Goal: Task Accomplishment & Management: Use online tool/utility

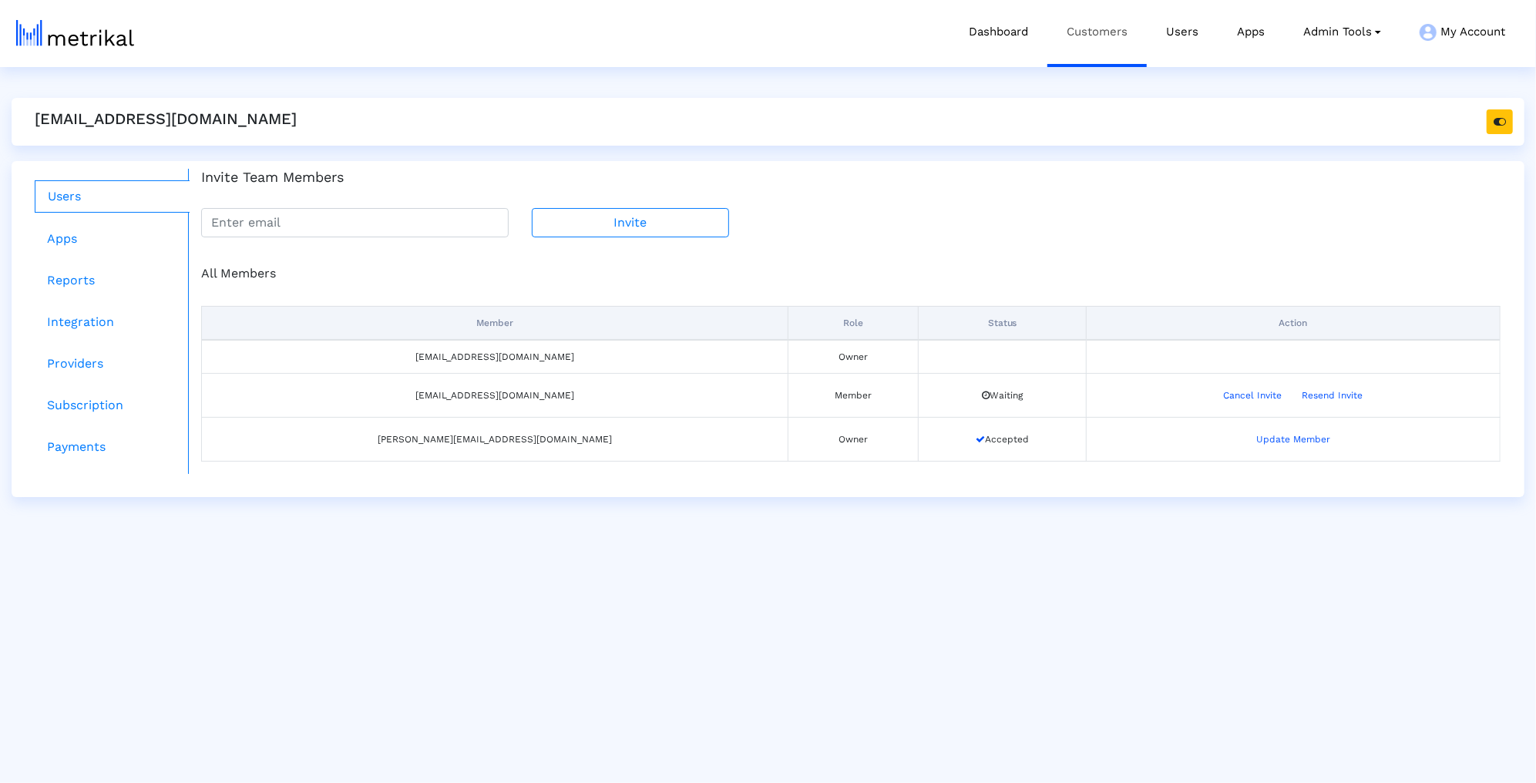
click at [1121, 35] on link "Customers" at bounding box center [1096, 32] width 99 height 64
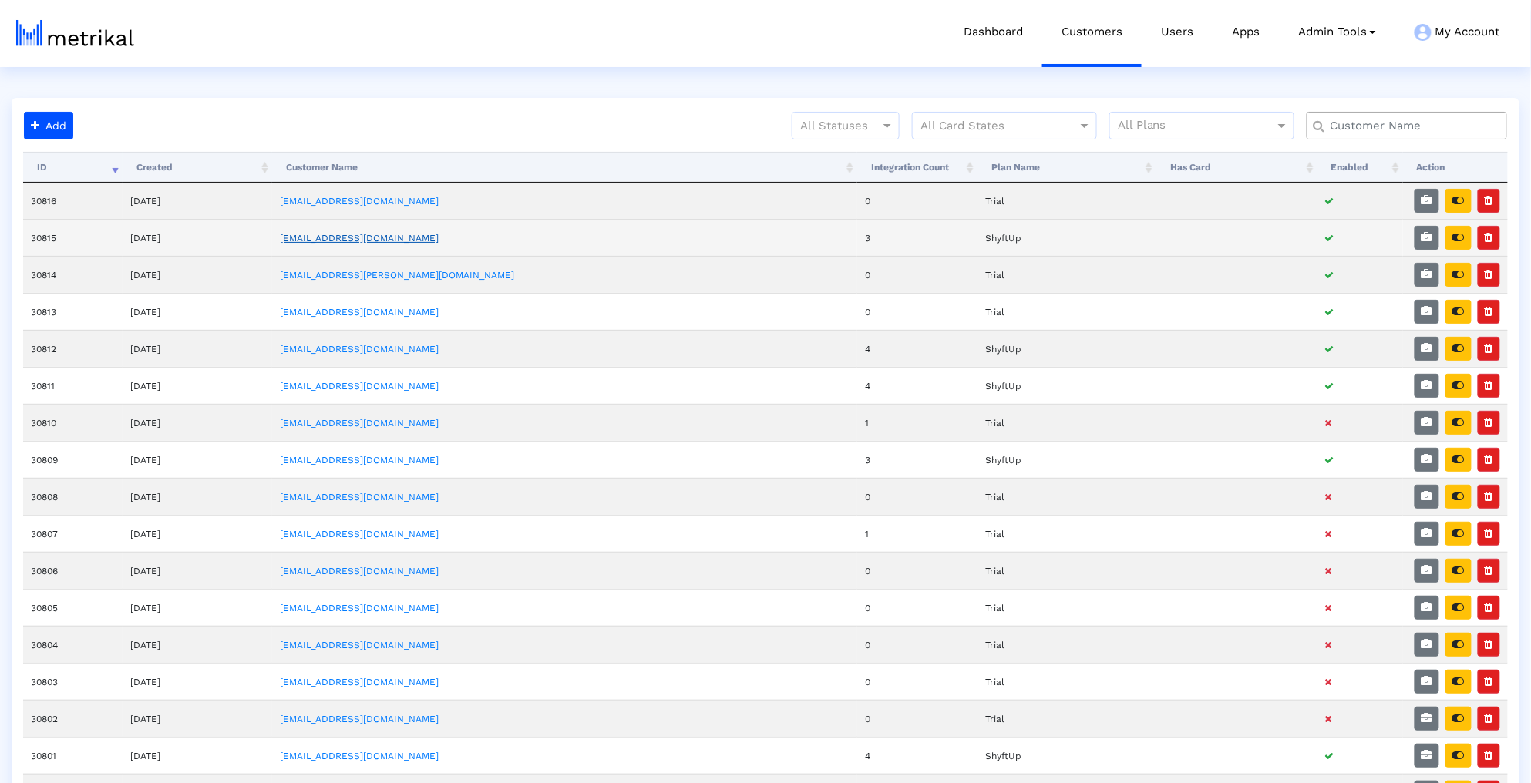
click at [394, 239] on link "[EMAIL_ADDRESS][DOMAIN_NAME]" at bounding box center [359, 238] width 159 height 11
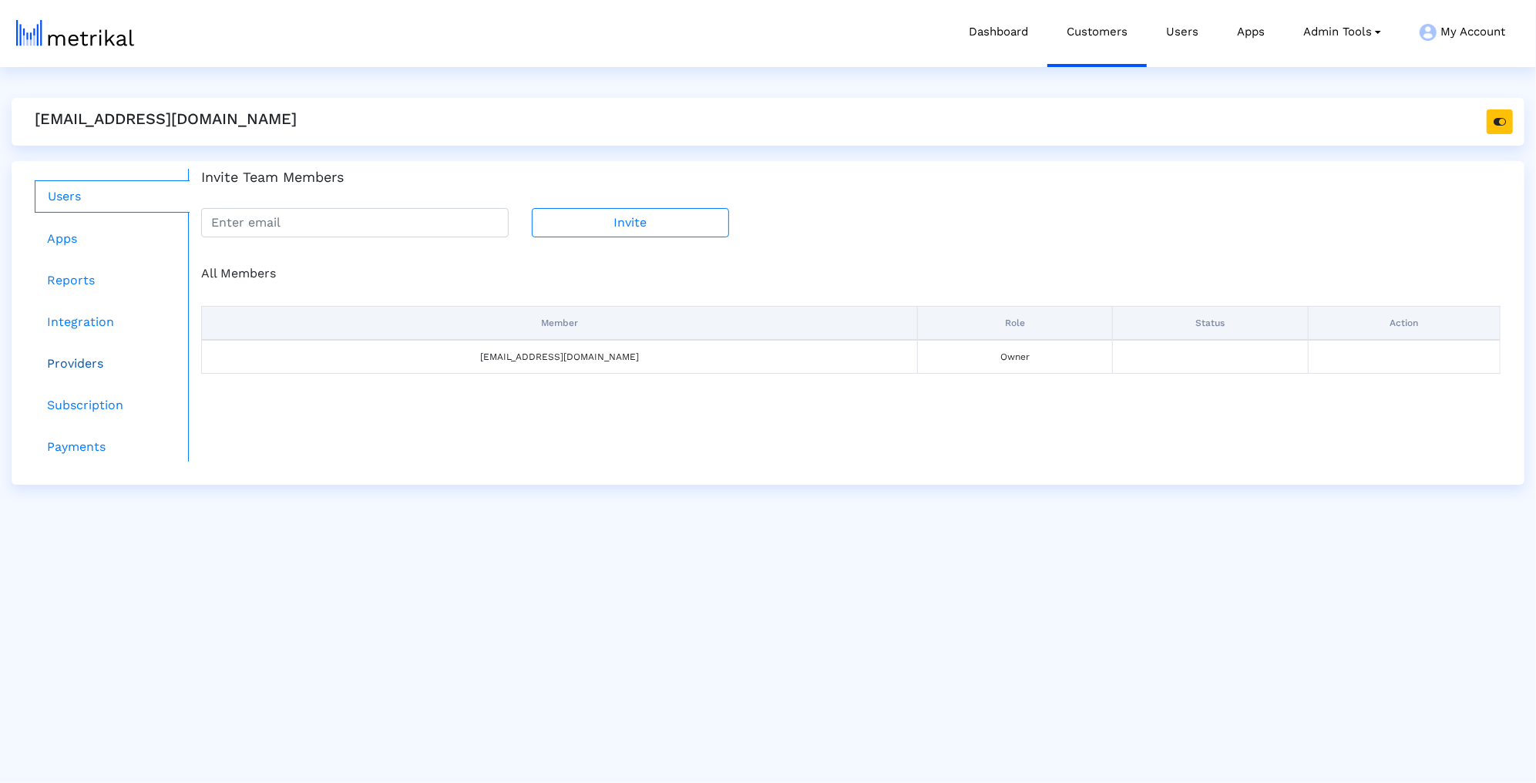
click at [80, 360] on link "Providers" at bounding box center [112, 363] width 155 height 31
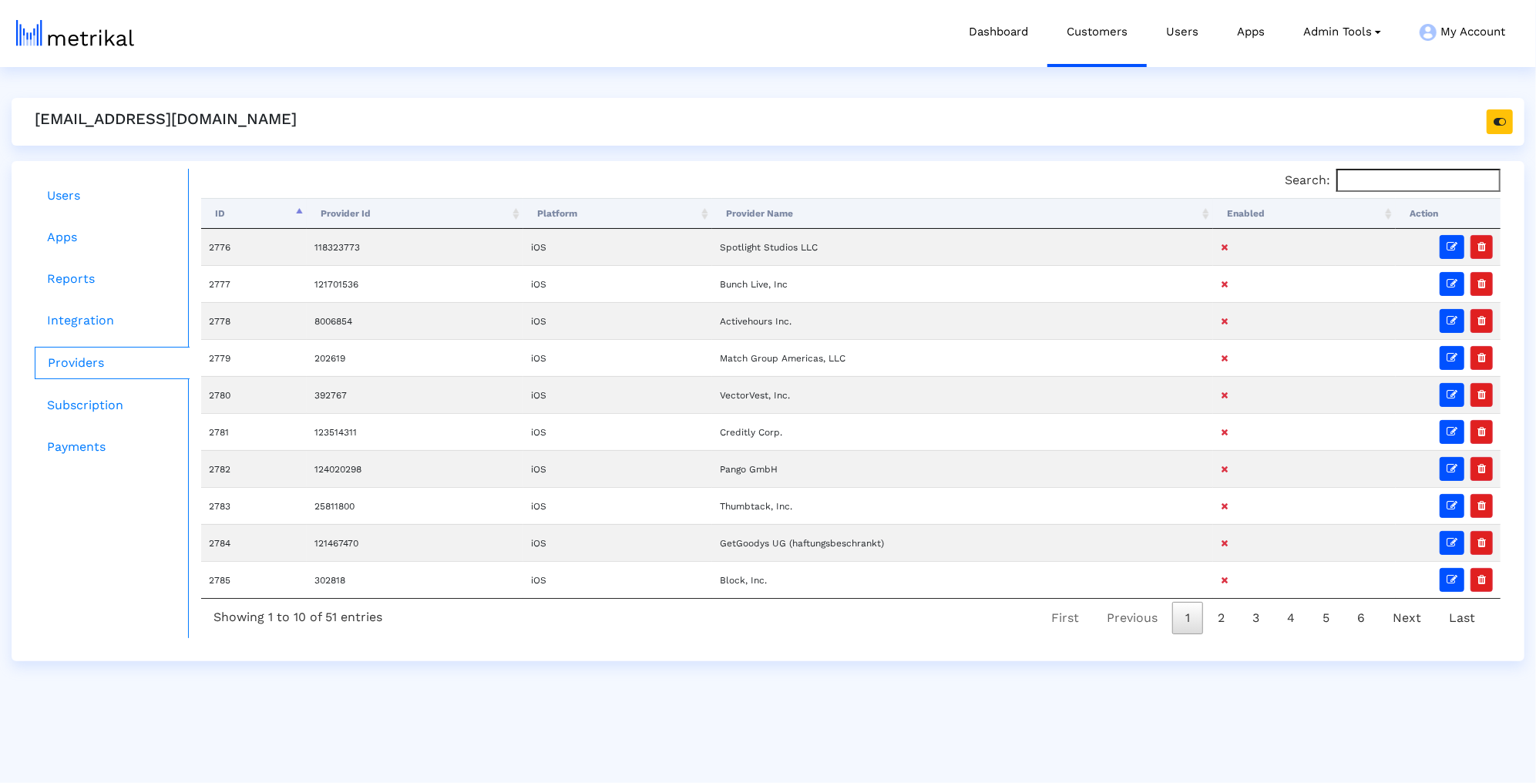
drag, startPoint x: 1333, startPoint y: 187, endPoint x: 1218, endPoint y: 219, distance: 120.1
click at [1330, 189] on label "Search:" at bounding box center [1393, 180] width 216 height 23
click at [1336, 189] on input "Search:" at bounding box center [1418, 180] width 164 height 23
click at [1218, 219] on th "Enabled" at bounding box center [1304, 213] width 183 height 31
click at [1240, 218] on th "Enabled" at bounding box center [1304, 213] width 183 height 31
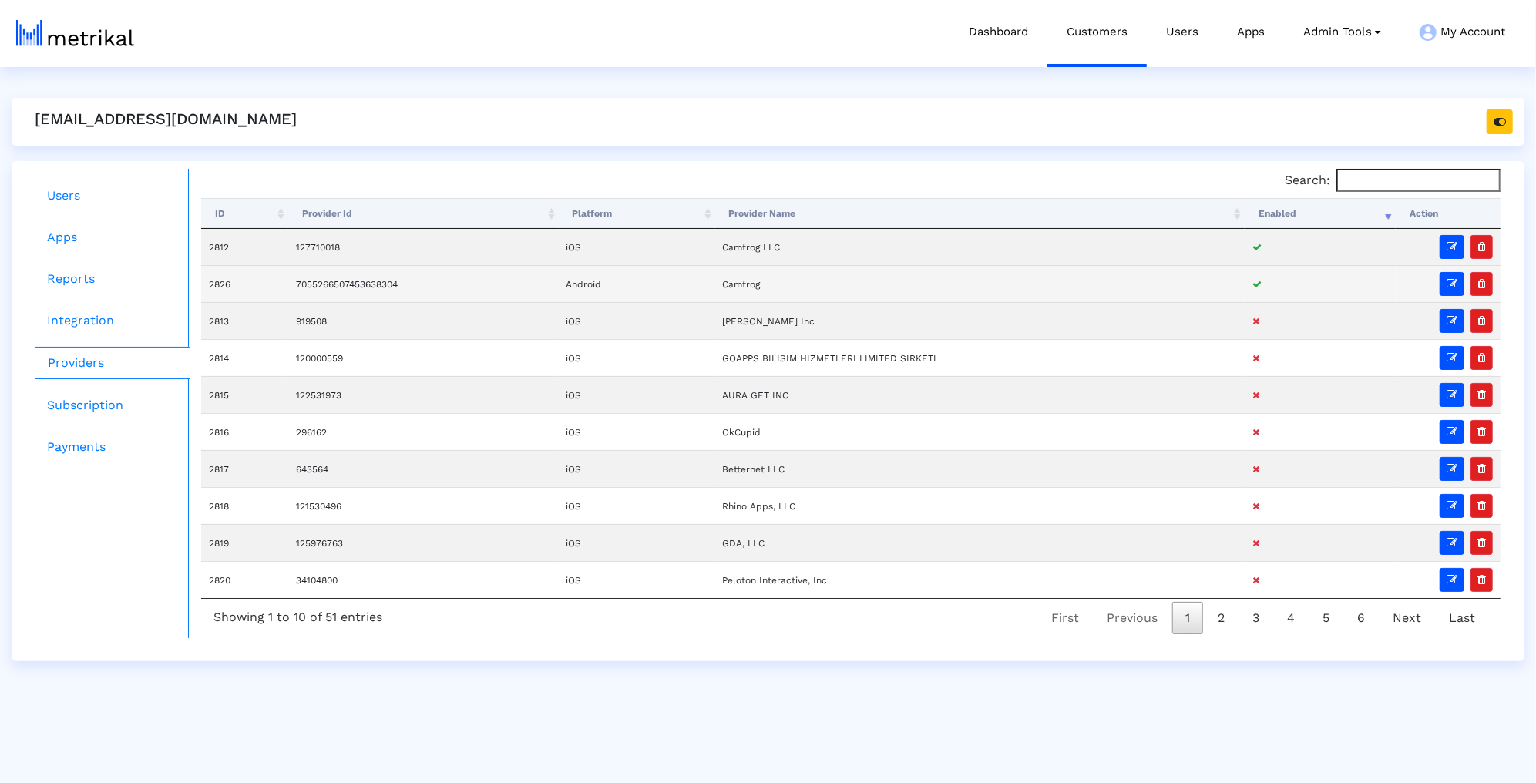
click at [351, 281] on td "7055266507453638304" at bounding box center [423, 283] width 271 height 37
click at [402, 271] on td "7055266507453638304" at bounding box center [423, 283] width 271 height 37
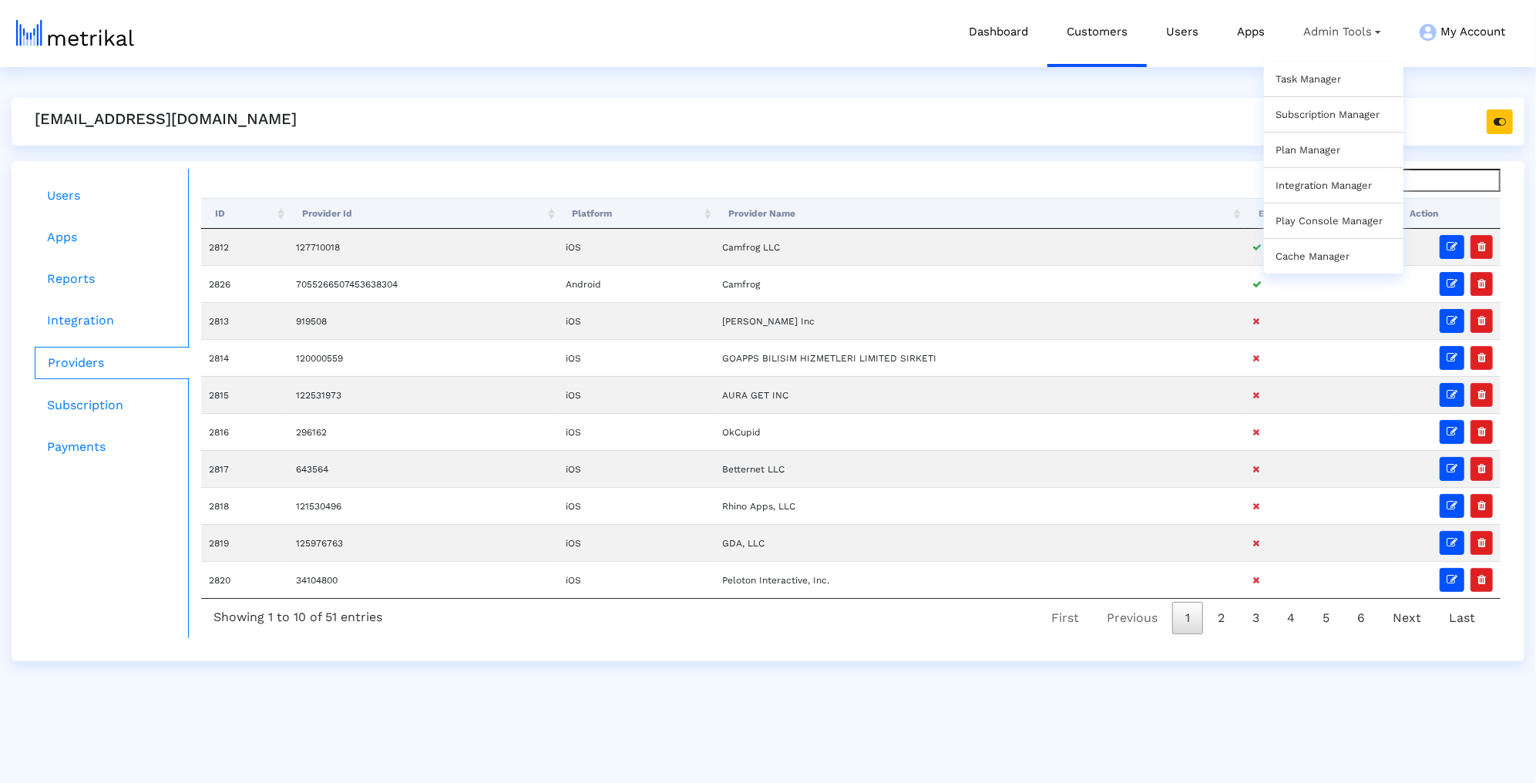
click at [1316, 76] on link "Task Manager" at bounding box center [1309, 79] width 66 height 12
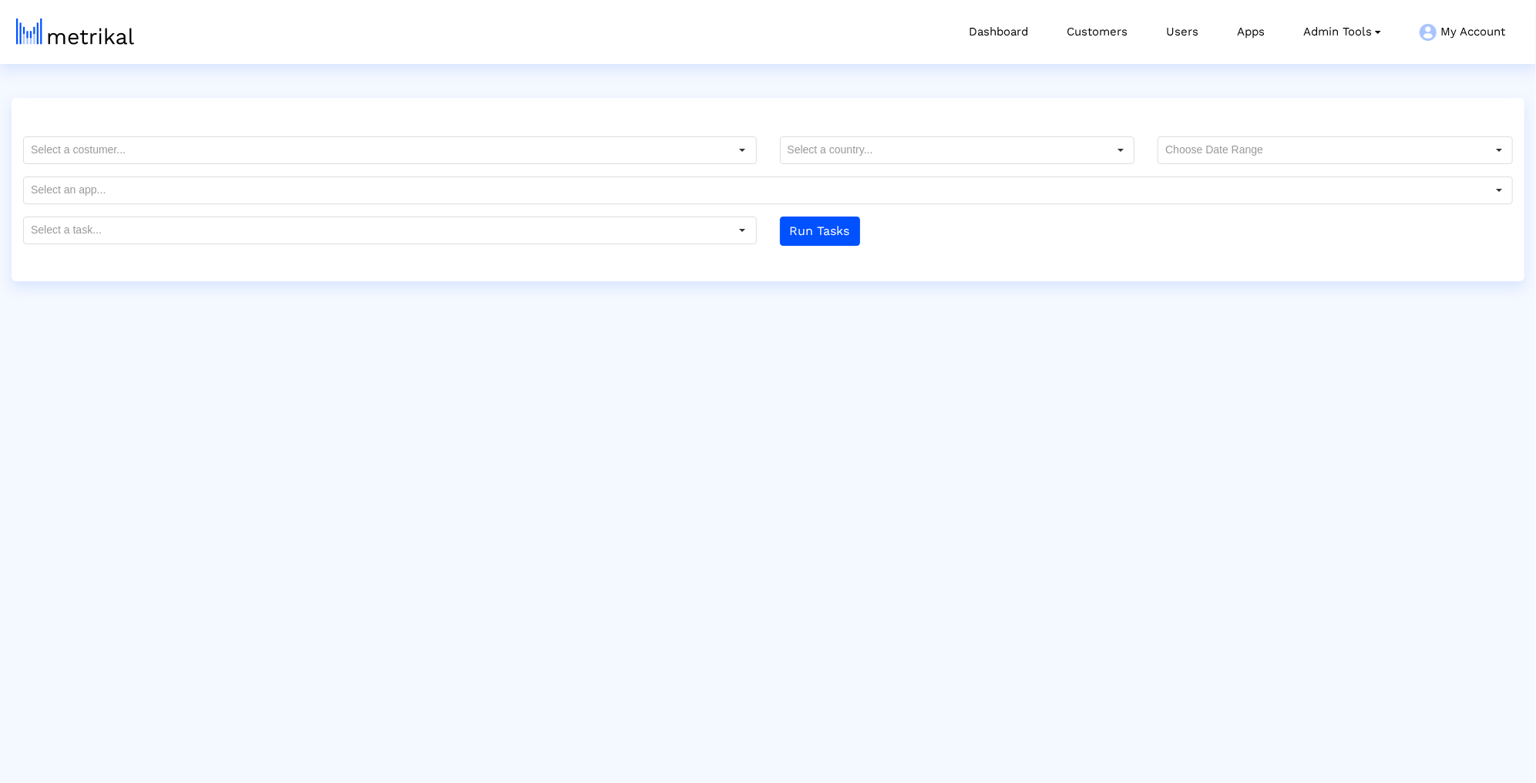
click at [0, 0] on div "Task Manager Subscription Manager Plan Manager Integration Manager Play Console…" at bounding box center [0, 0] width 0 height 0
click at [382, 134] on crea-task-manager "Platform Provider App TrackId No data Run Tasks" at bounding box center [768, 176] width 1513 height 140
click at [343, 169] on form "Platform Provider App TrackId No data Run Tasks" at bounding box center [768, 190] width 1513 height 109
click at [263, 106] on div at bounding box center [768, 115] width 1513 height 18
click at [254, 152] on input "text" at bounding box center [377, 150] width 706 height 26
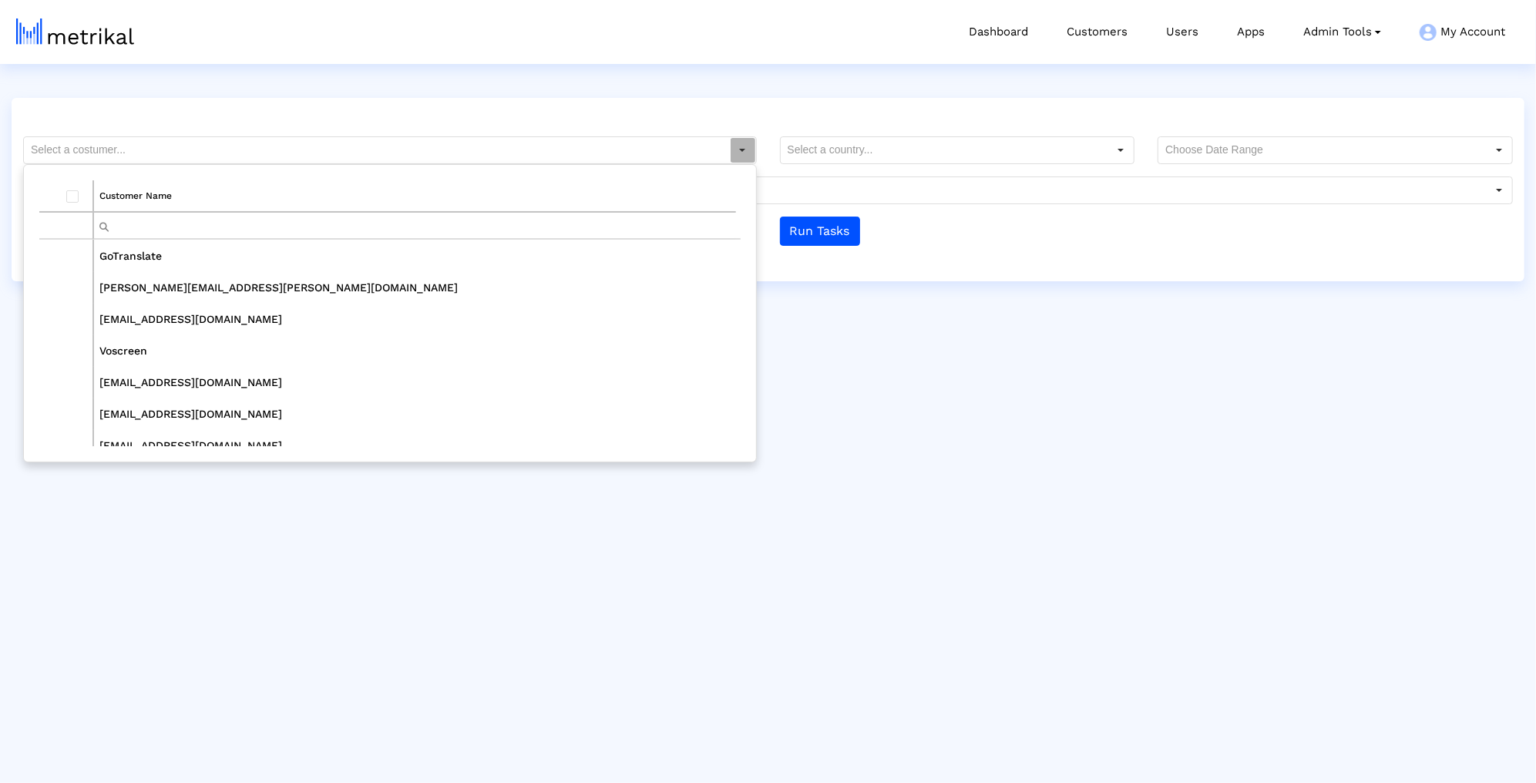
click at [160, 226] on input "Filter cell" at bounding box center [415, 225] width 642 height 25
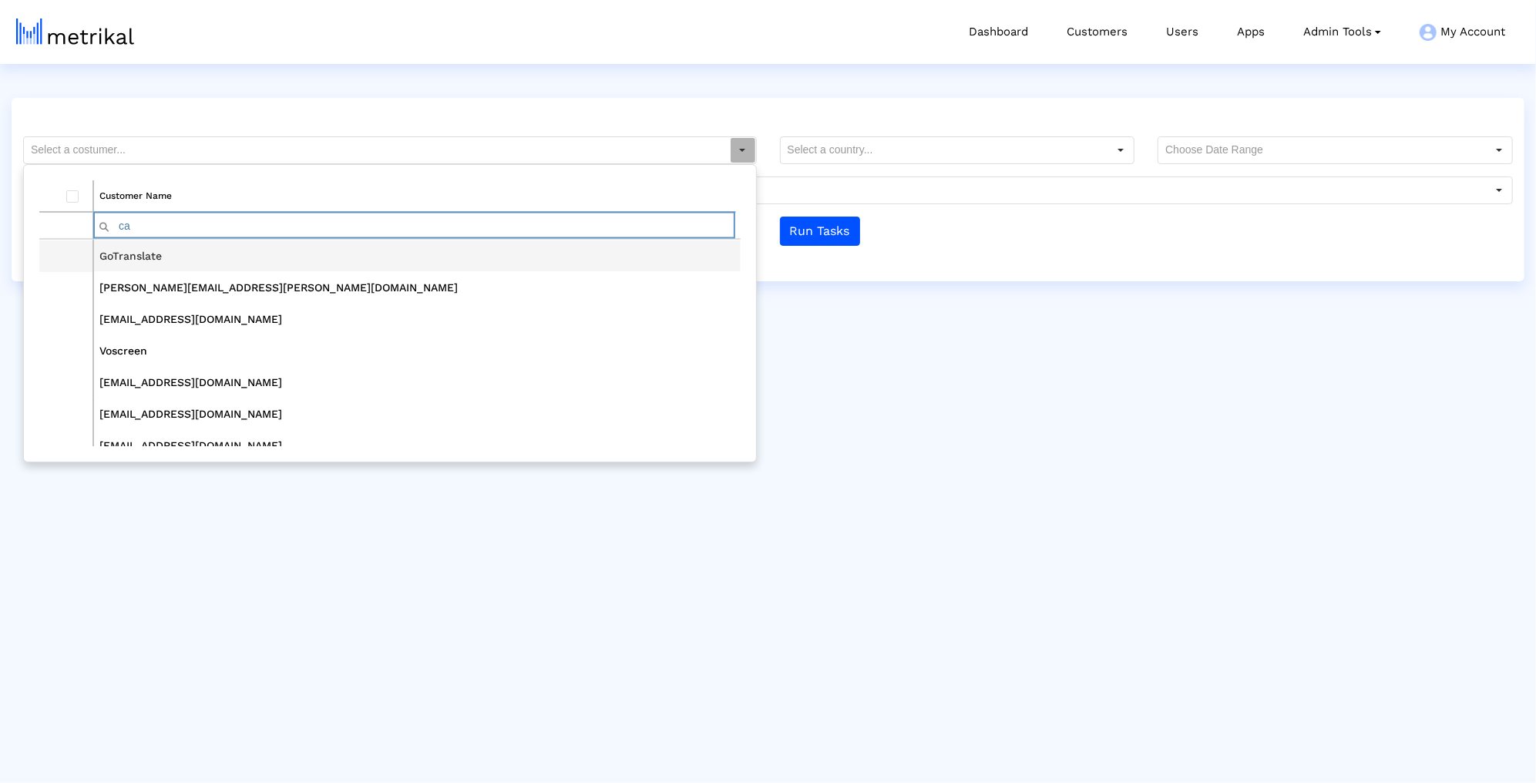
type input "ca"
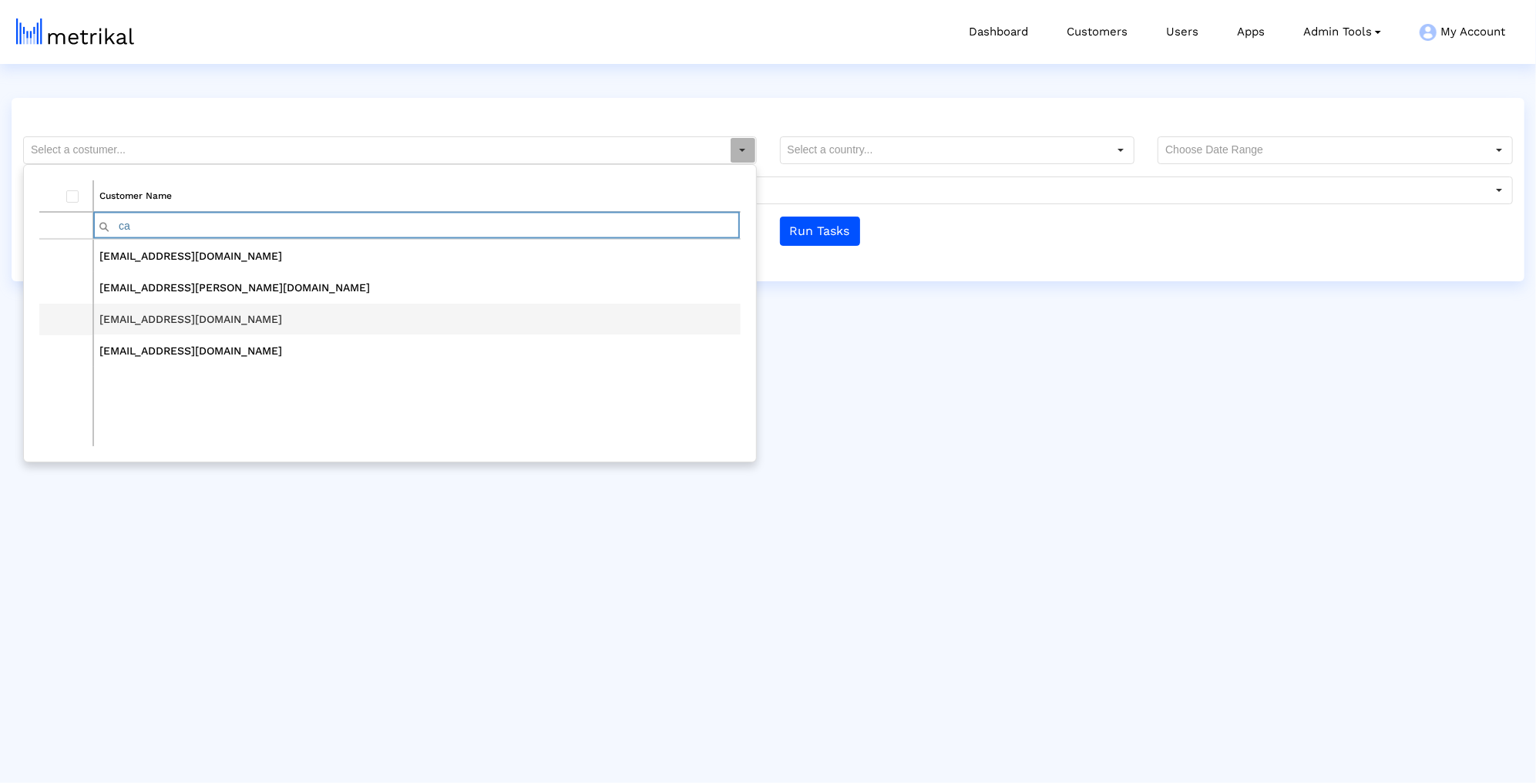
click at [140, 308] on td "[EMAIL_ADDRESS][DOMAIN_NAME]" at bounding box center [416, 320] width 647 height 32
type input "[EMAIL_ADDRESS][DOMAIN_NAME]"
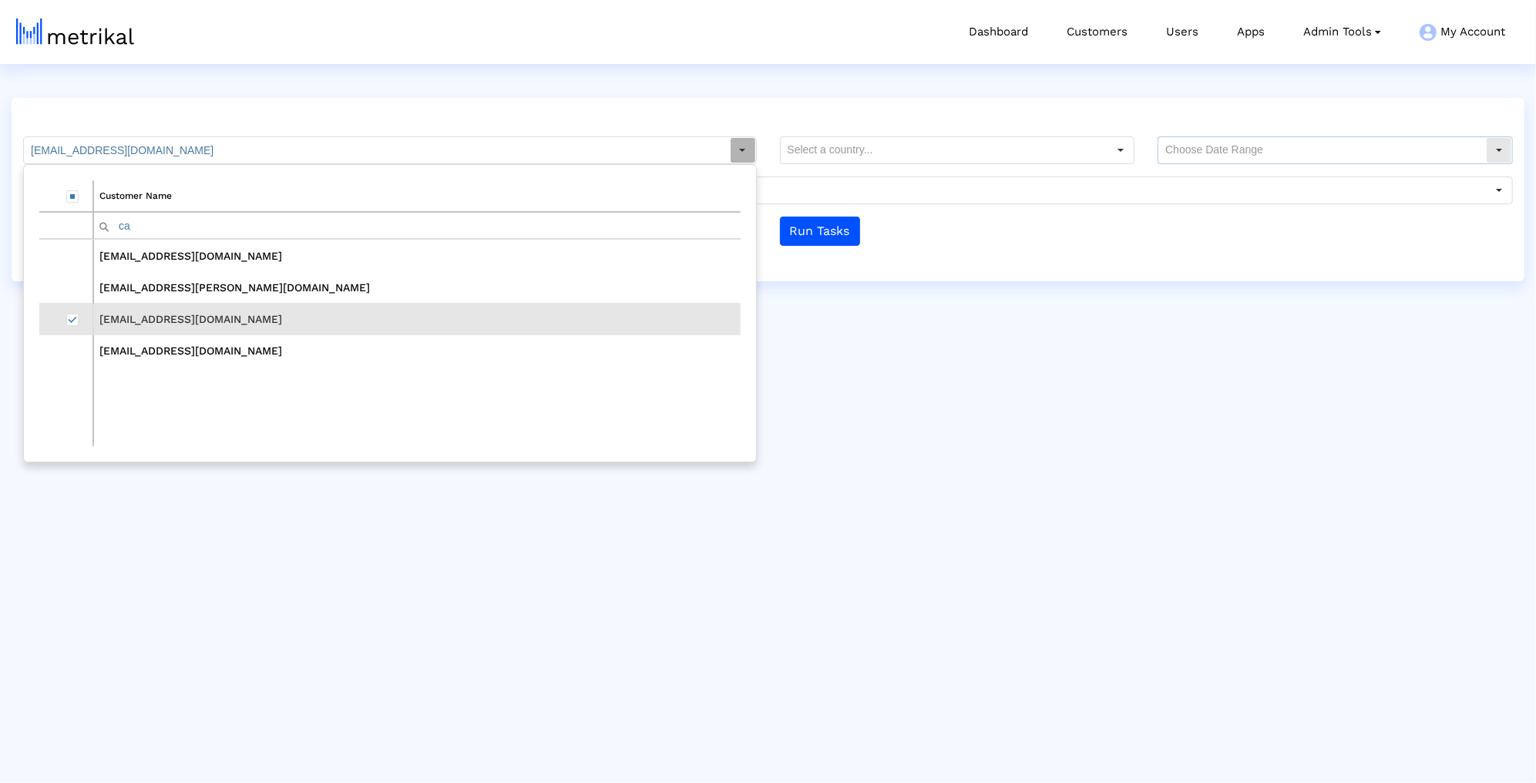
click at [1220, 144] on input "text" at bounding box center [1322, 150] width 328 height 26
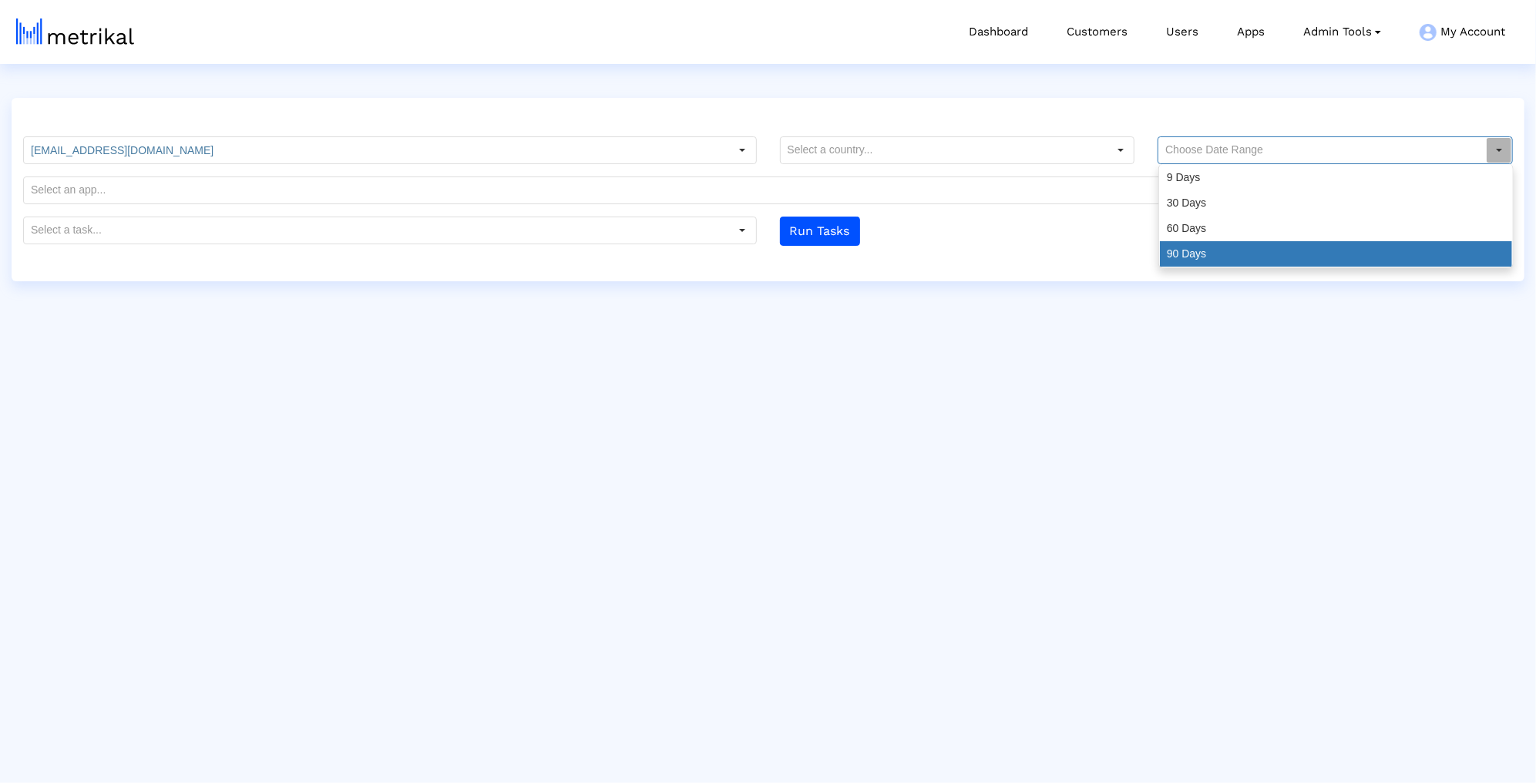
click at [1195, 246] on div "90 Days" at bounding box center [1336, 253] width 352 height 25
type input "90 Days"
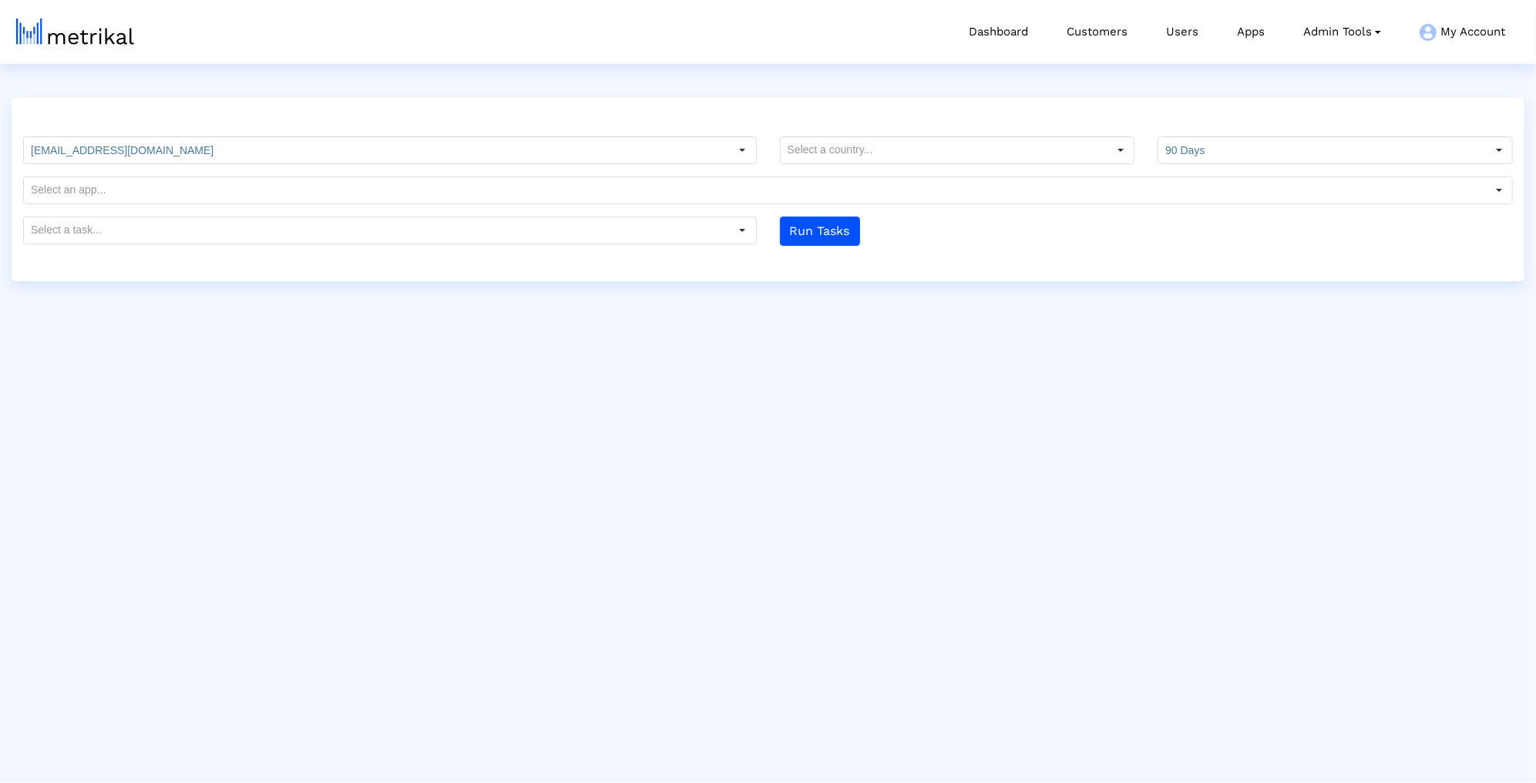
click at [677, 215] on form "camfrog@shyftup.com Customer Name ca housecallpro@shyftup.com lia.mccaffery@bet…" at bounding box center [768, 190] width 1513 height 109
click at [634, 244] on input "text" at bounding box center [377, 230] width 706 height 26
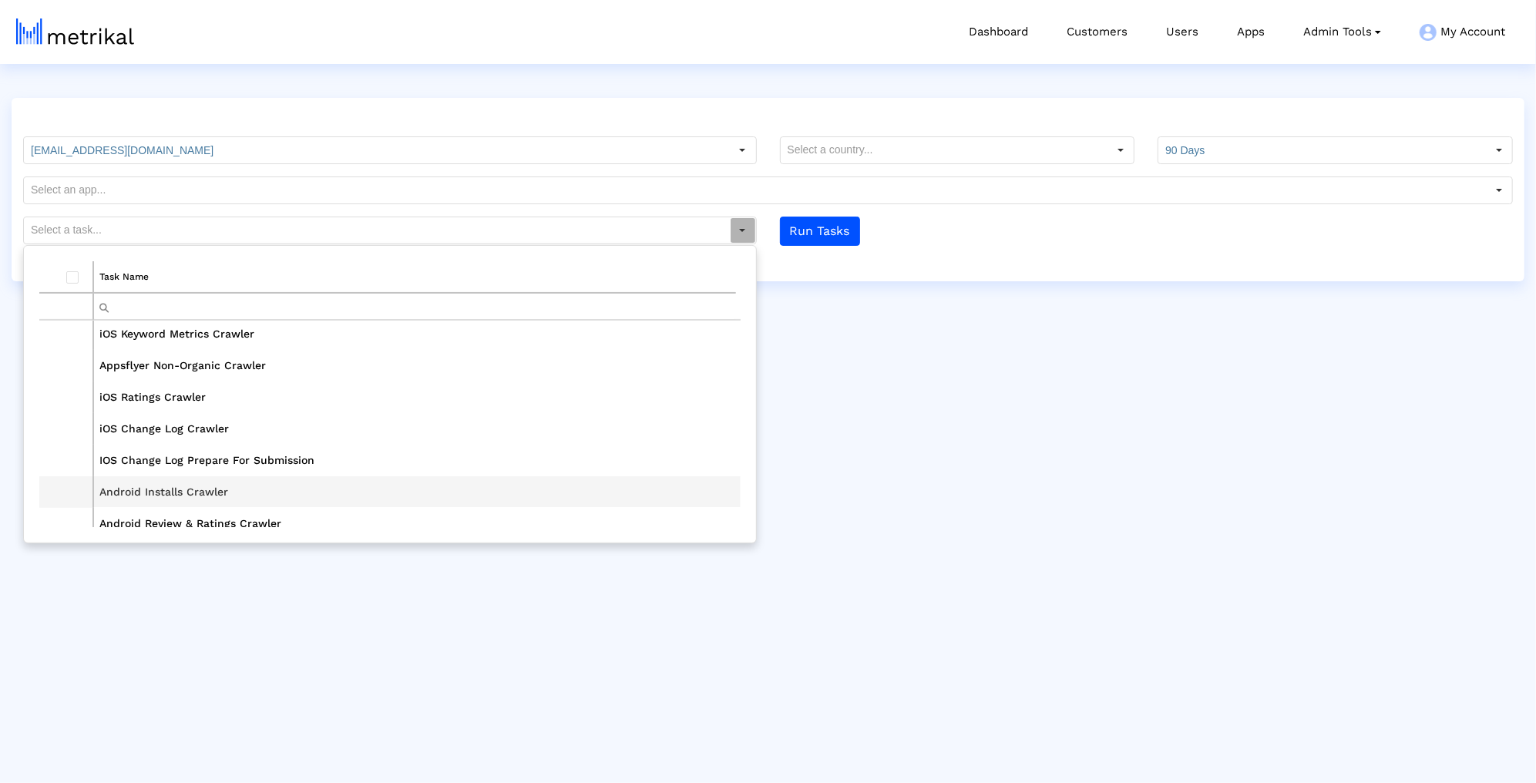
click at [190, 498] on td "Android Installs Crawler" at bounding box center [416, 492] width 647 height 32
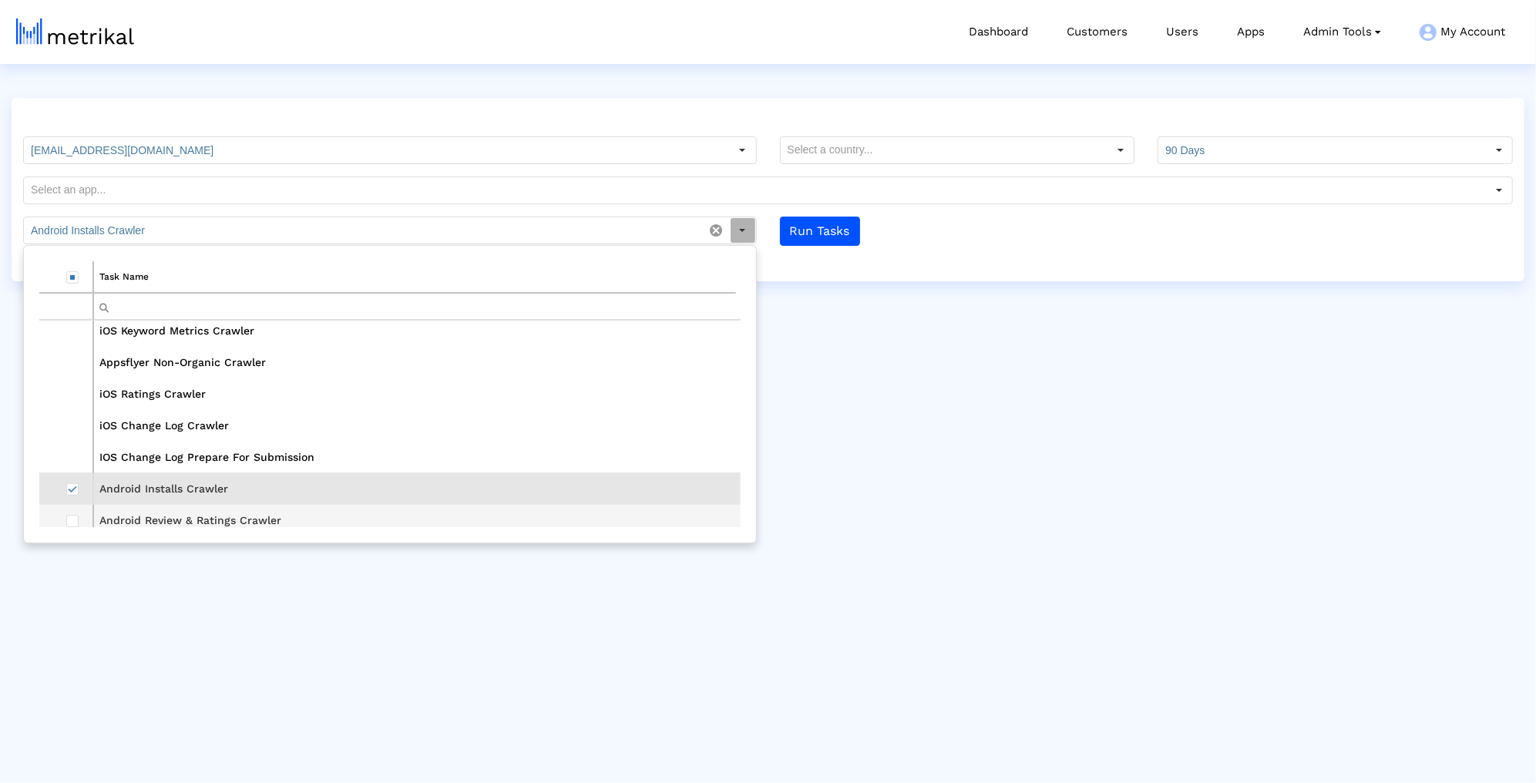
click at [89, 515] on td "Data grid" at bounding box center [66, 521] width 54 height 32
type input "Android Installs Crawler, Android Review & Ratings Crawler"
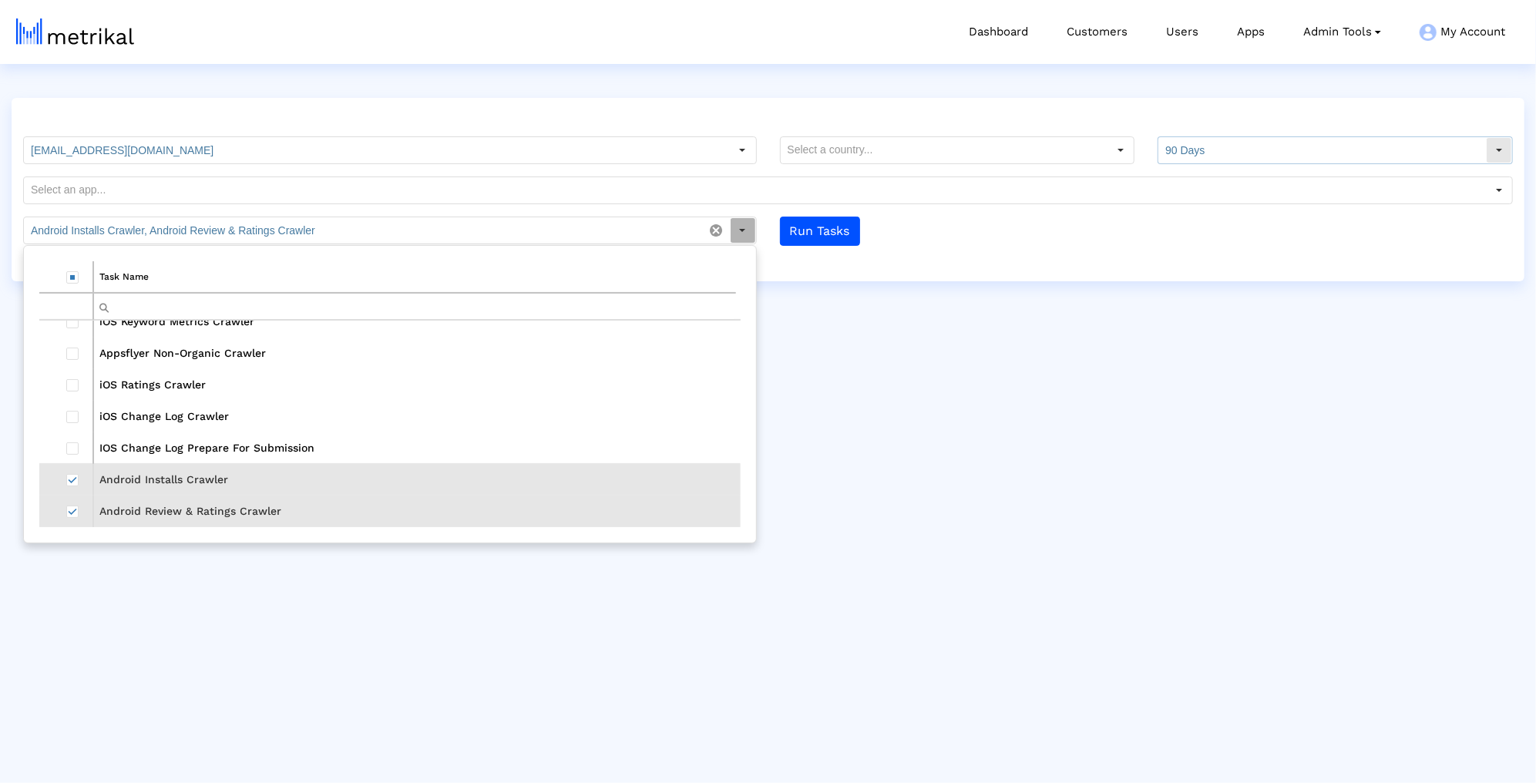
click at [1260, 141] on input "90 Days" at bounding box center [1322, 150] width 328 height 26
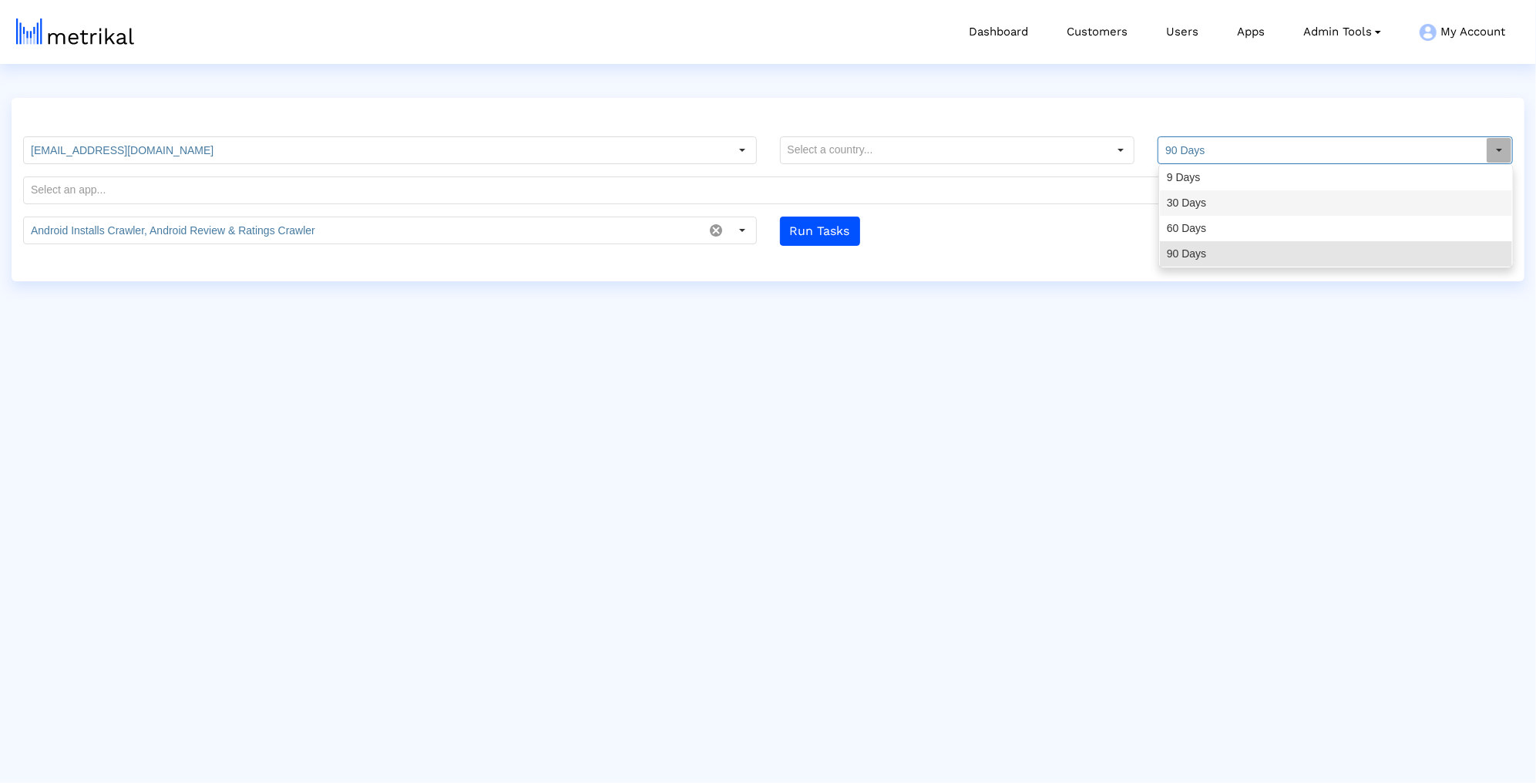
click at [1222, 194] on div "30 Days" at bounding box center [1336, 202] width 352 height 25
type input "30 Days"
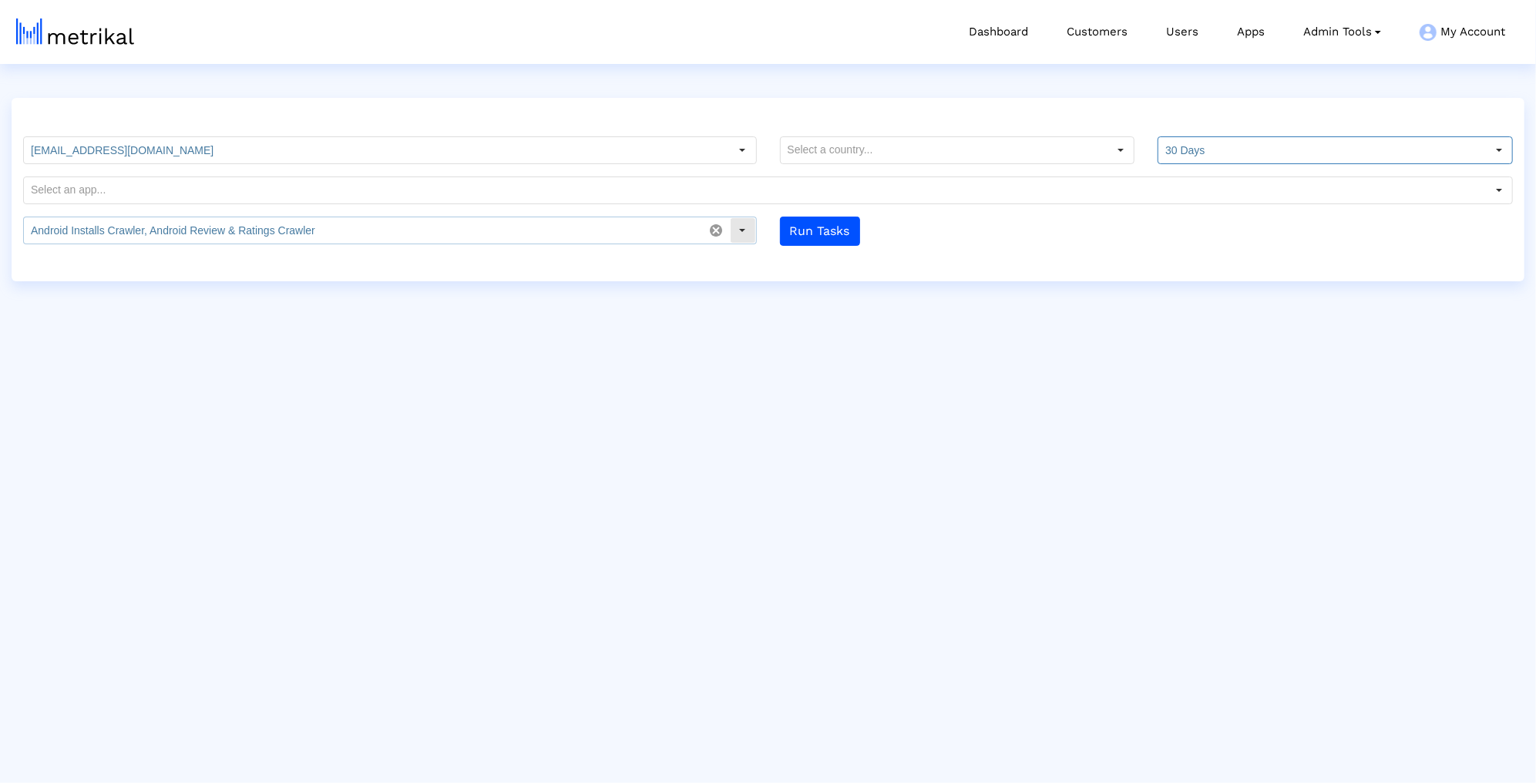
click at [471, 230] on input "Android Installs Crawler, Android Review & Ratings Crawler" at bounding box center [364, 230] width 680 height 26
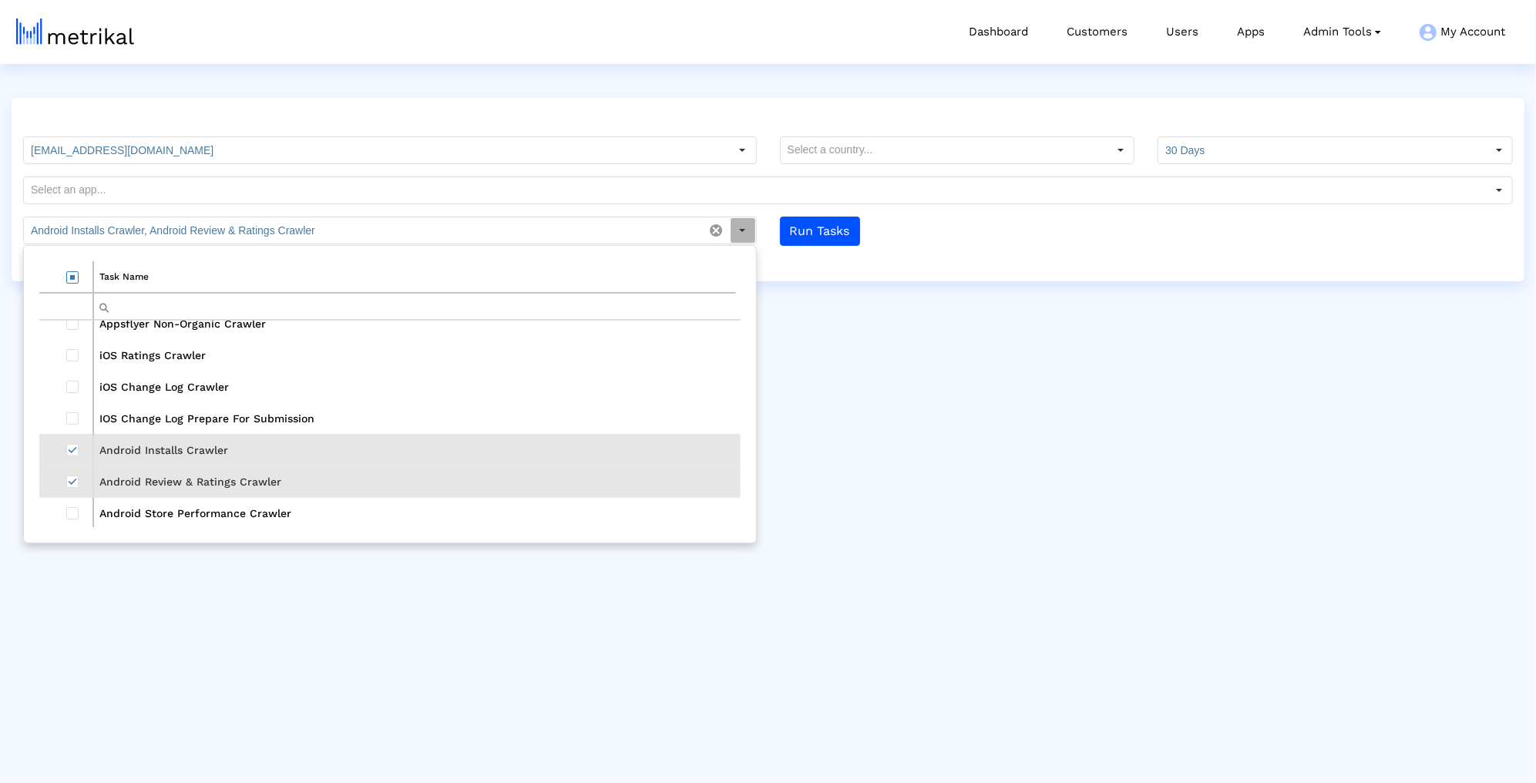
scroll to position [46, 0]
click at [62, 508] on td "Data grid" at bounding box center [66, 512] width 54 height 32
type input "Android Installs Crawler, Android Review & Ratings Crawler, Android Store Perfo…"
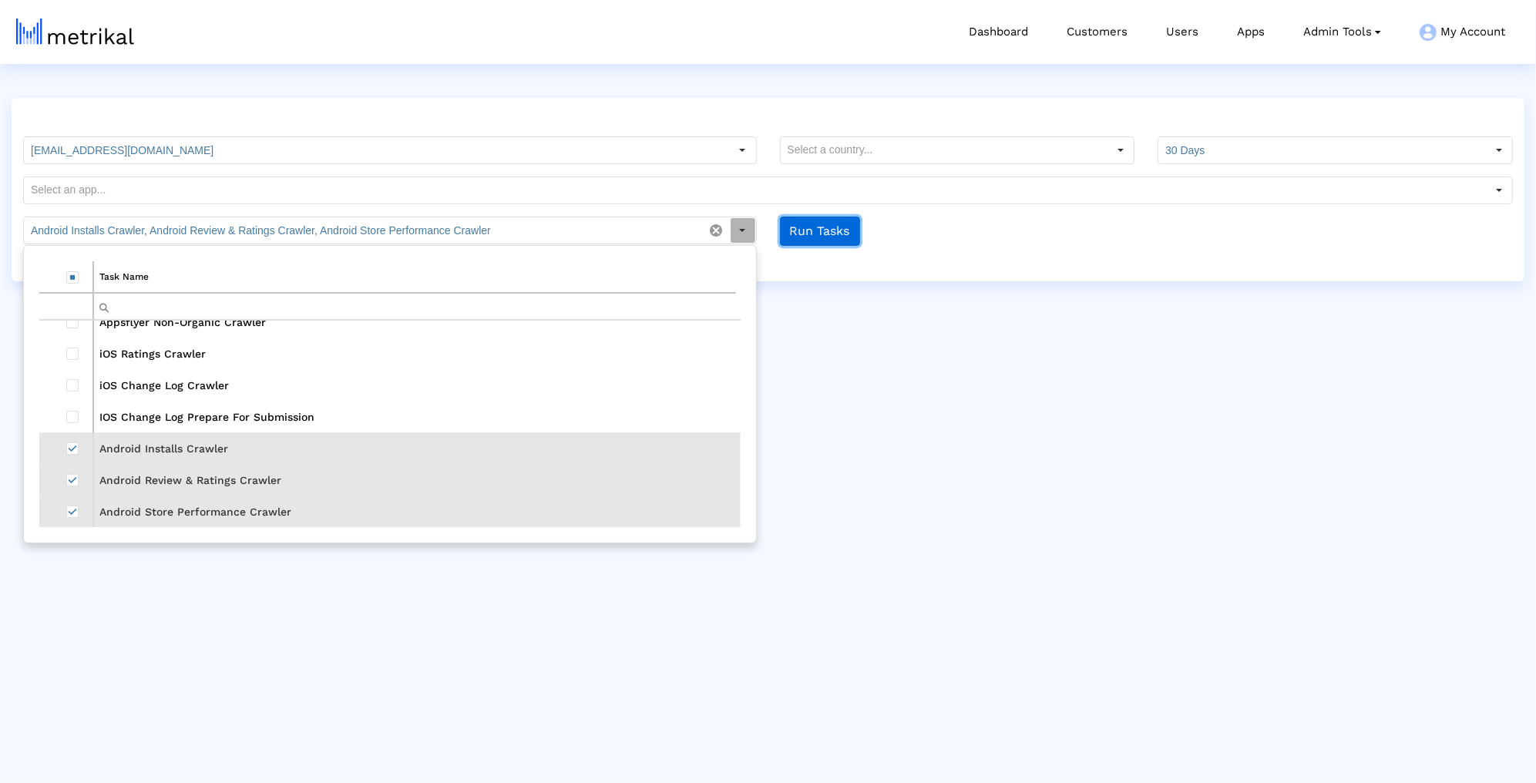
click at [832, 237] on button "Run Tasks" at bounding box center [820, 231] width 80 height 29
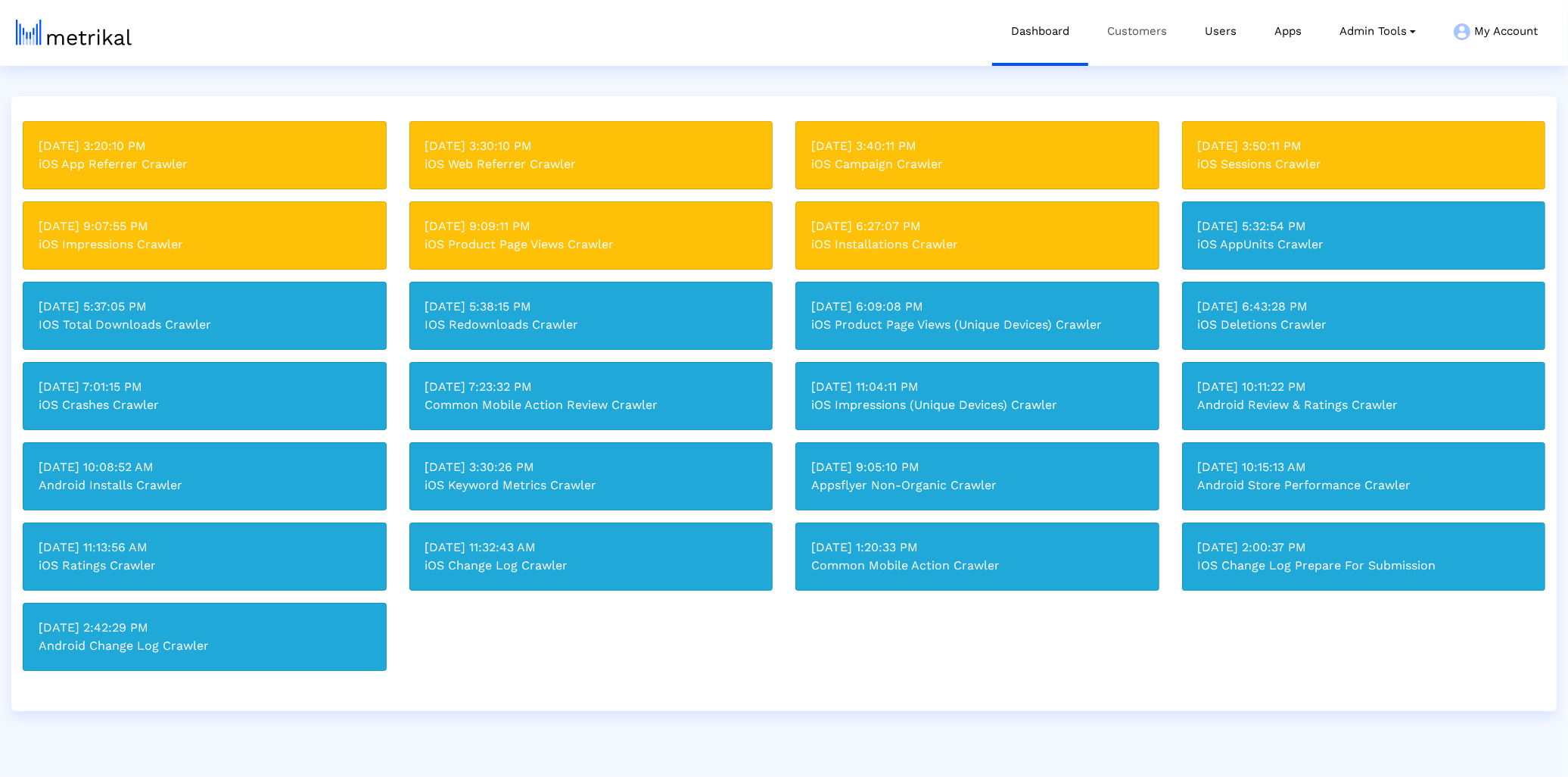
click at [1107, 28] on link "Customers" at bounding box center [1136, 31] width 97 height 63
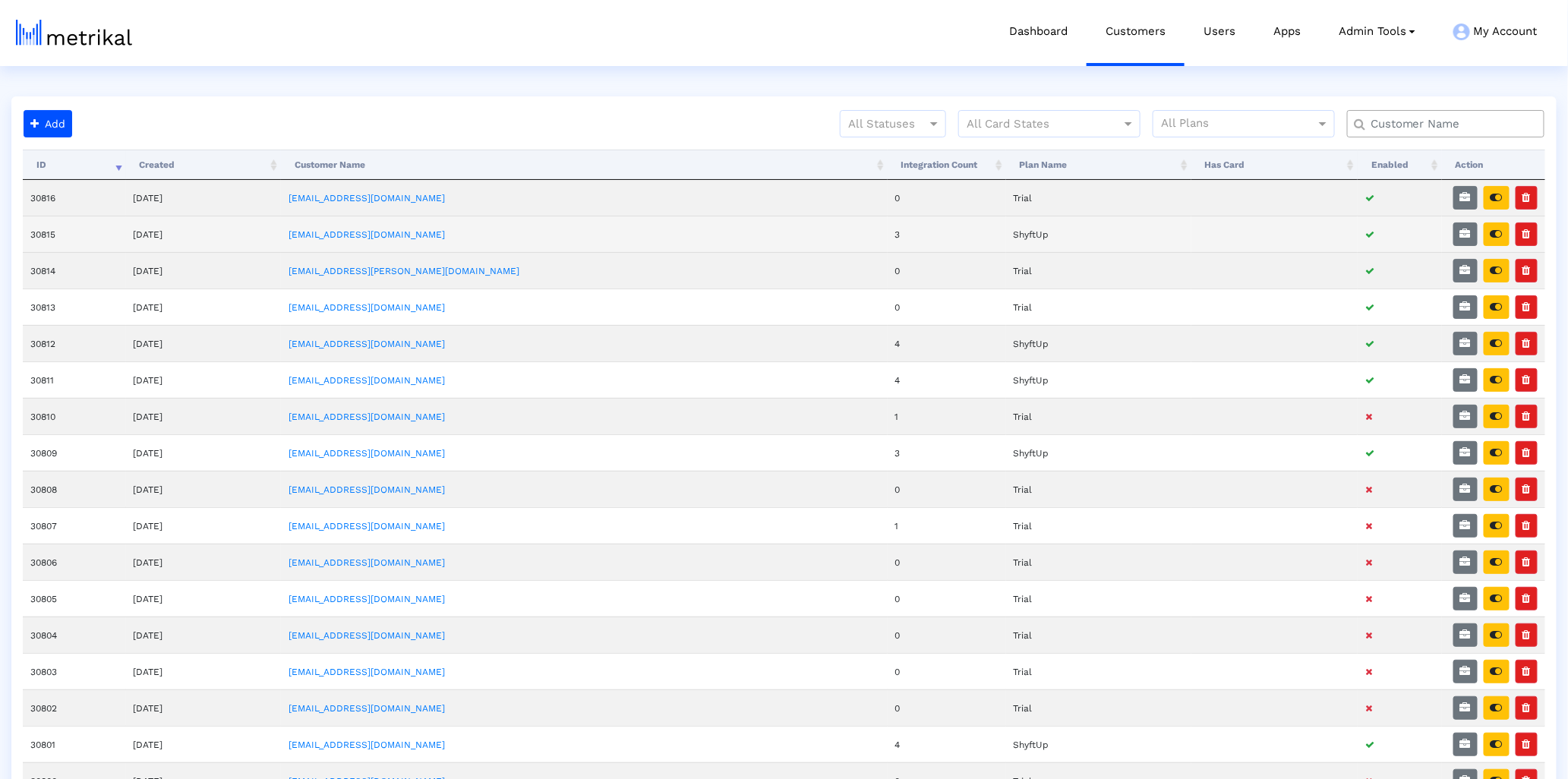
click at [41, 236] on td "30815" at bounding box center [74, 233] width 103 height 36
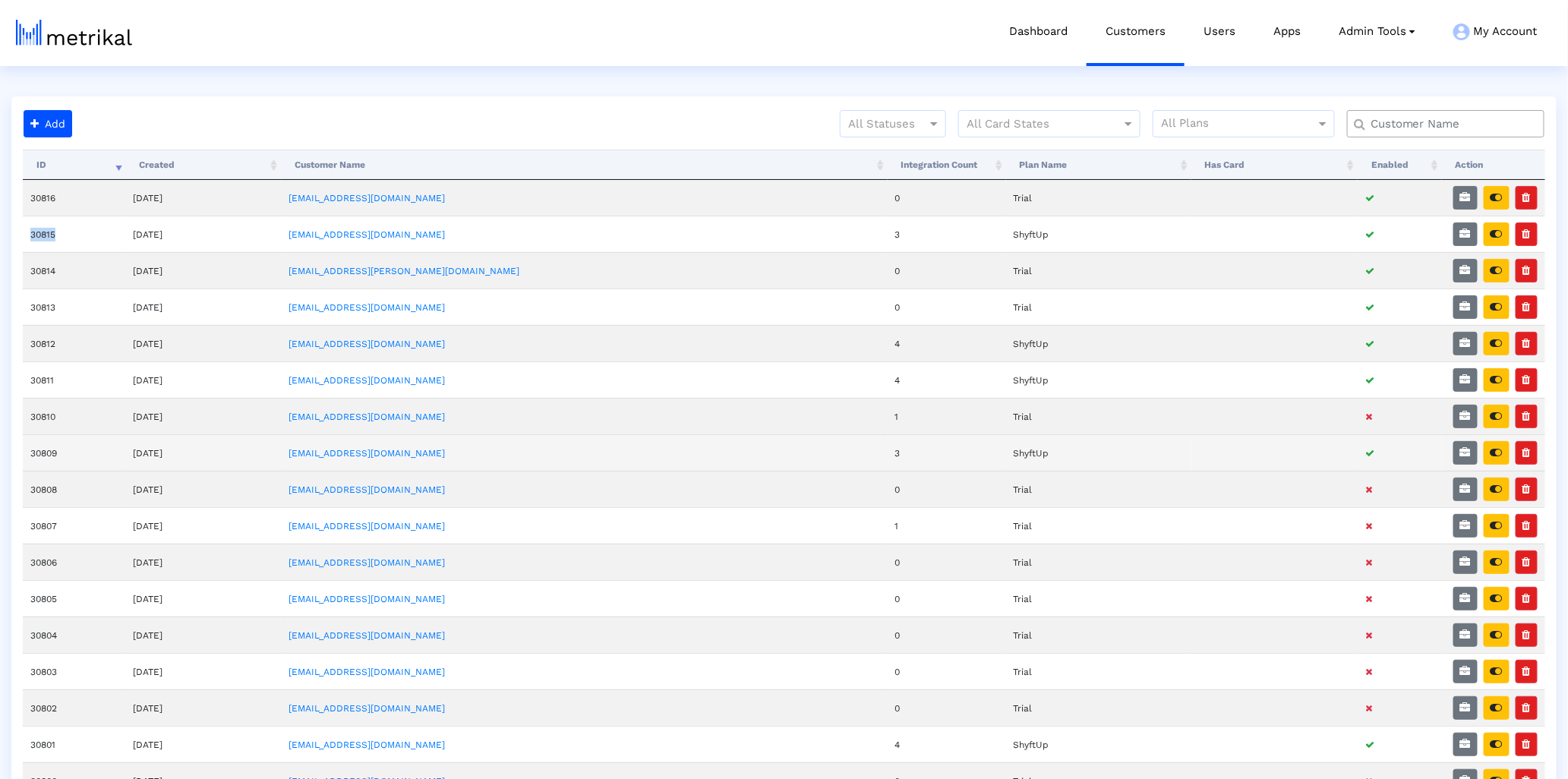
copy td "30815"
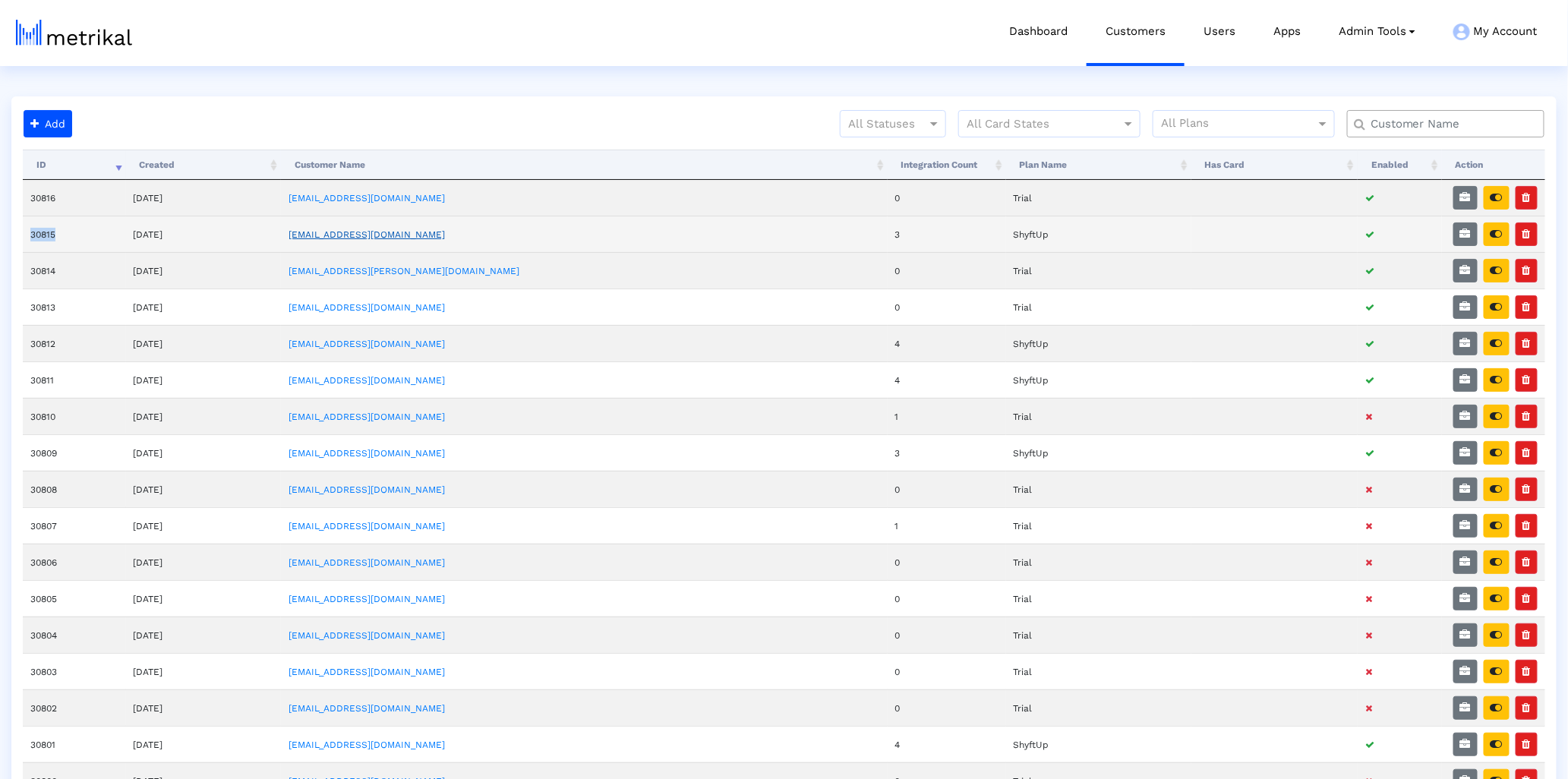
click at [362, 236] on link "[EMAIL_ADDRESS][DOMAIN_NAME]" at bounding box center [366, 234] width 157 height 11
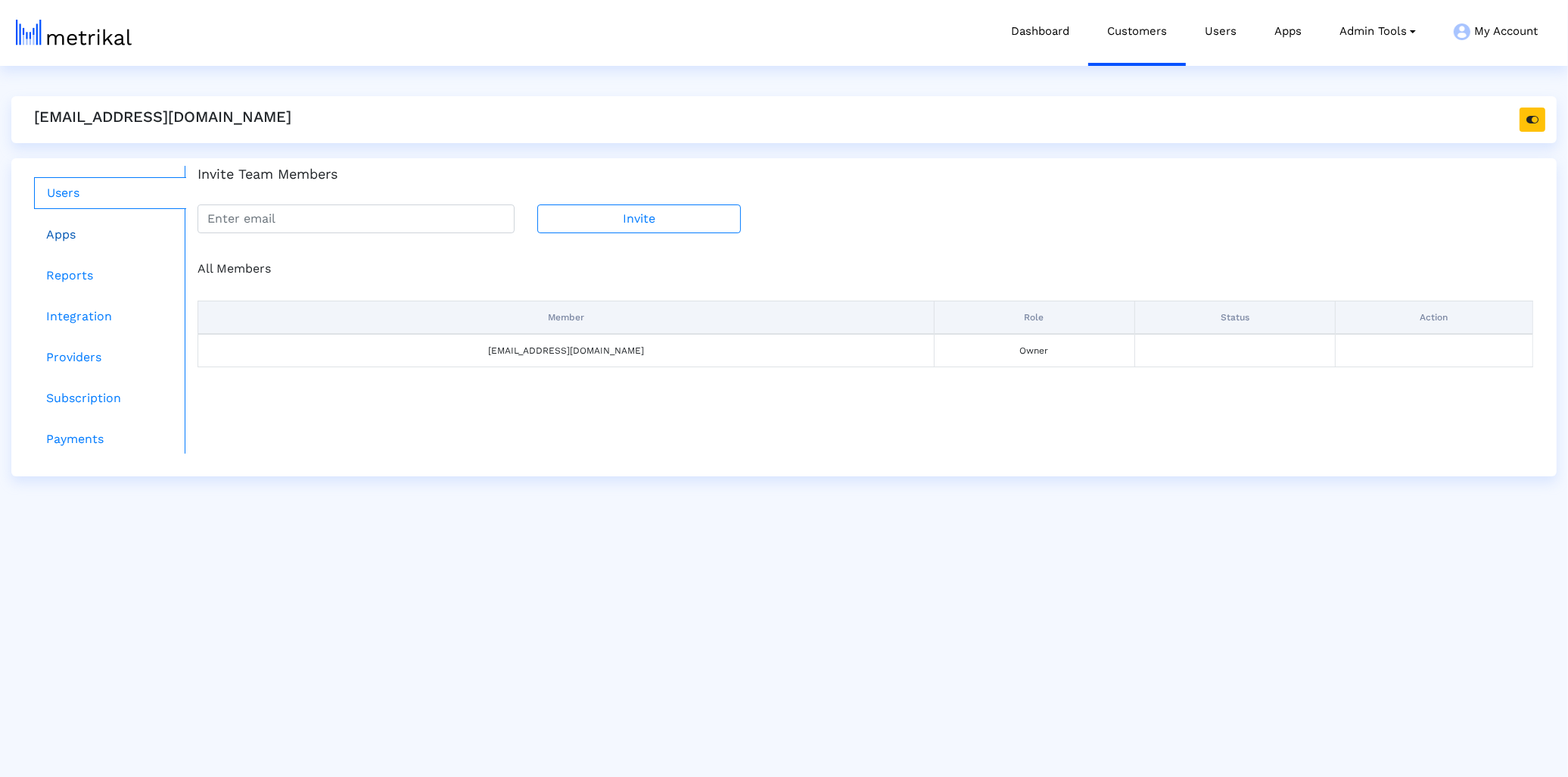
click at [51, 226] on link "Apps" at bounding box center [110, 235] width 152 height 30
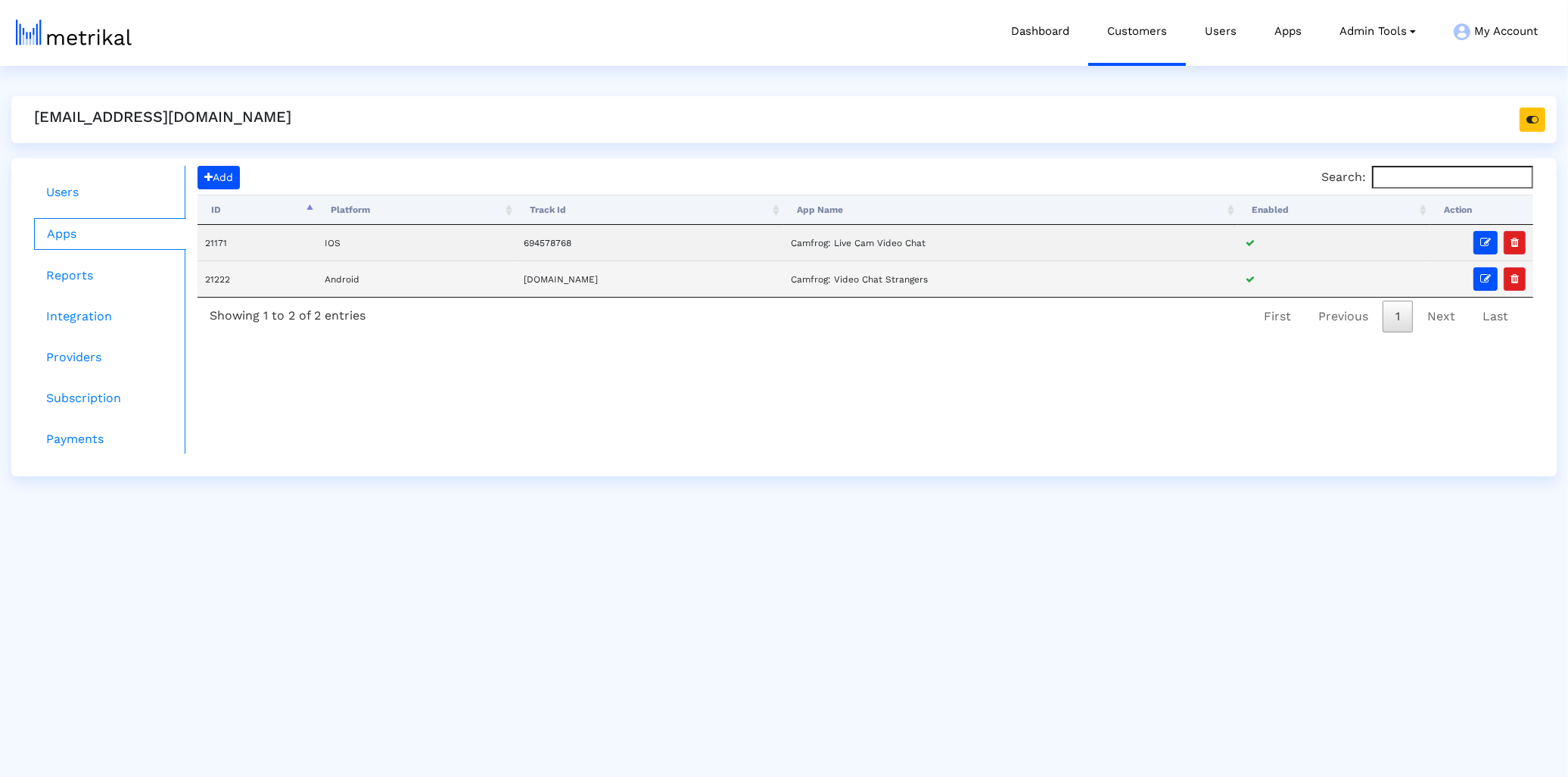
click at [231, 279] on td "21222" at bounding box center [257, 278] width 120 height 36
click at [226, 279] on td "21222" at bounding box center [257, 278] width 120 height 36
click at [222, 279] on td "21222" at bounding box center [257, 278] width 120 height 36
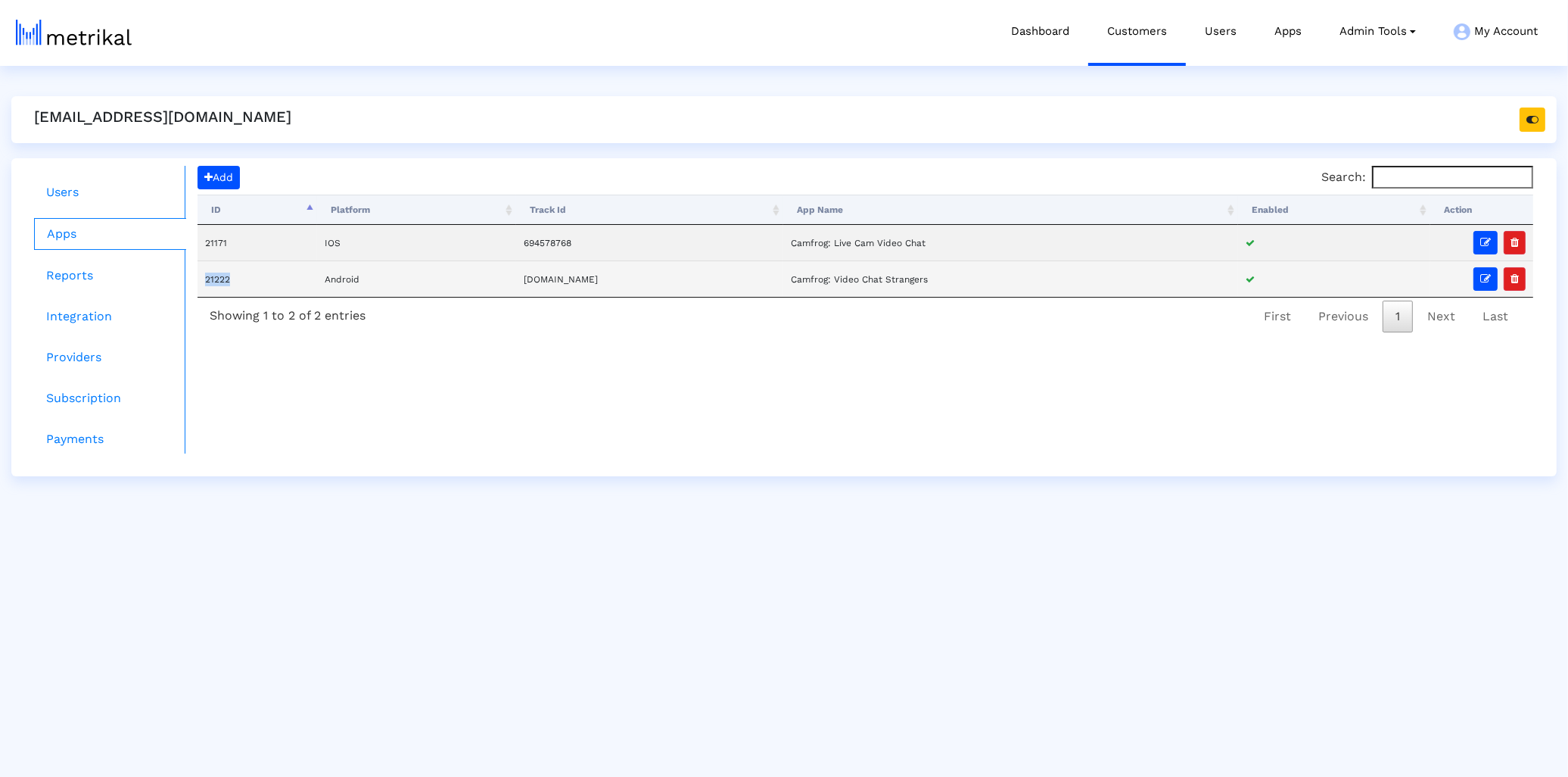
click at [222, 279] on td "21222" at bounding box center [257, 278] width 120 height 36
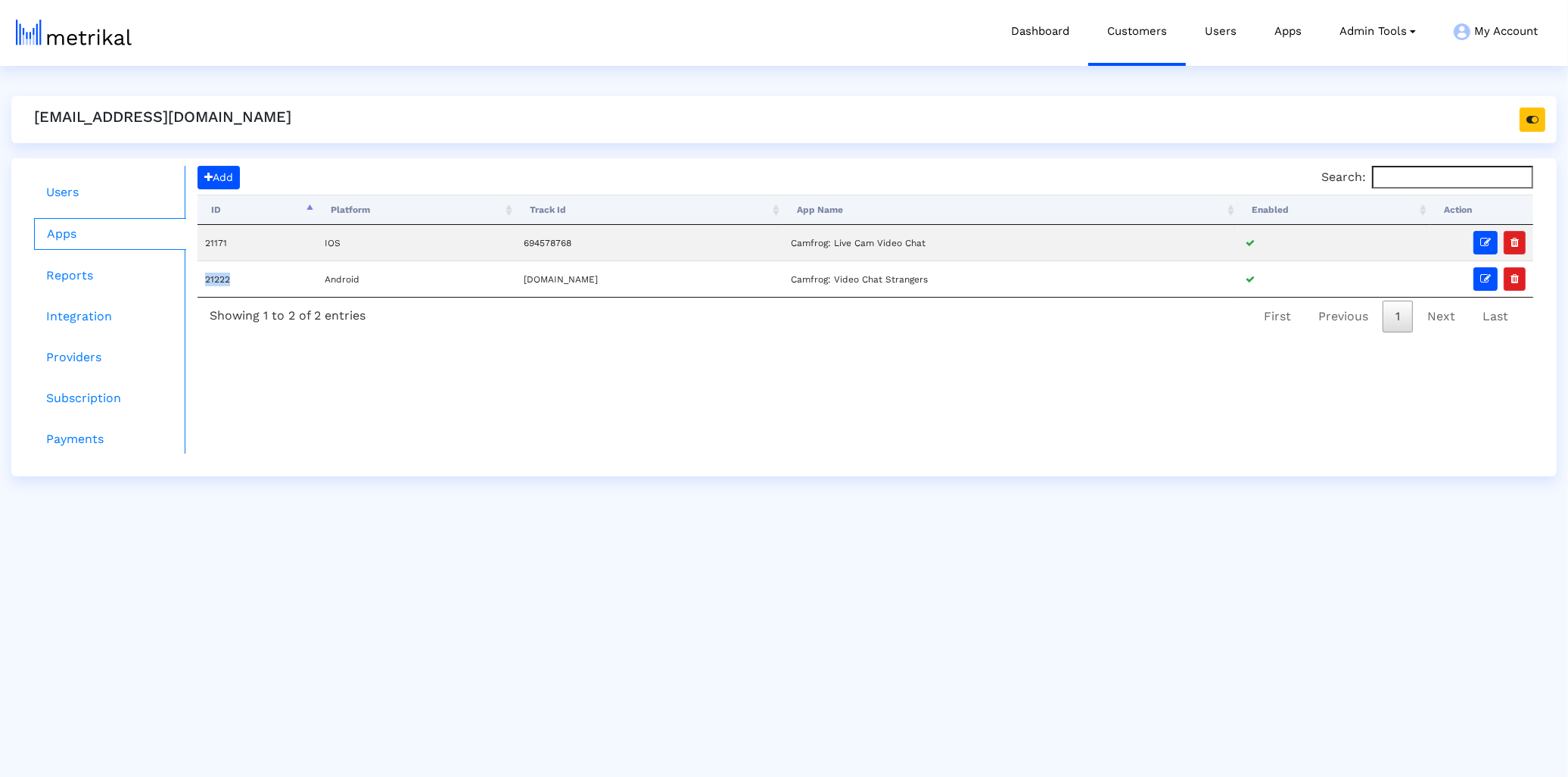
copy td "21222"
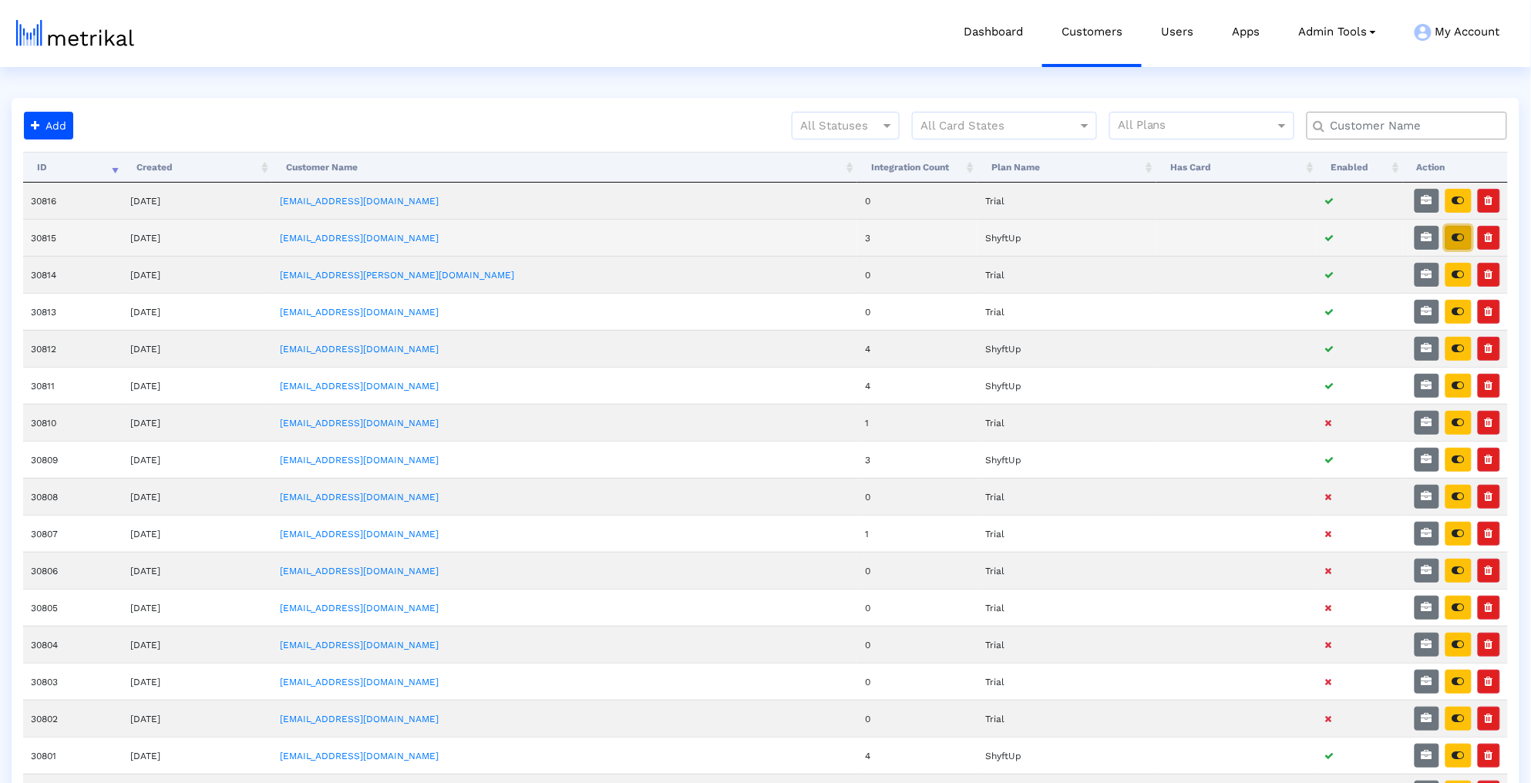
click at [1456, 241] on icon "button" at bounding box center [1458, 237] width 12 height 11
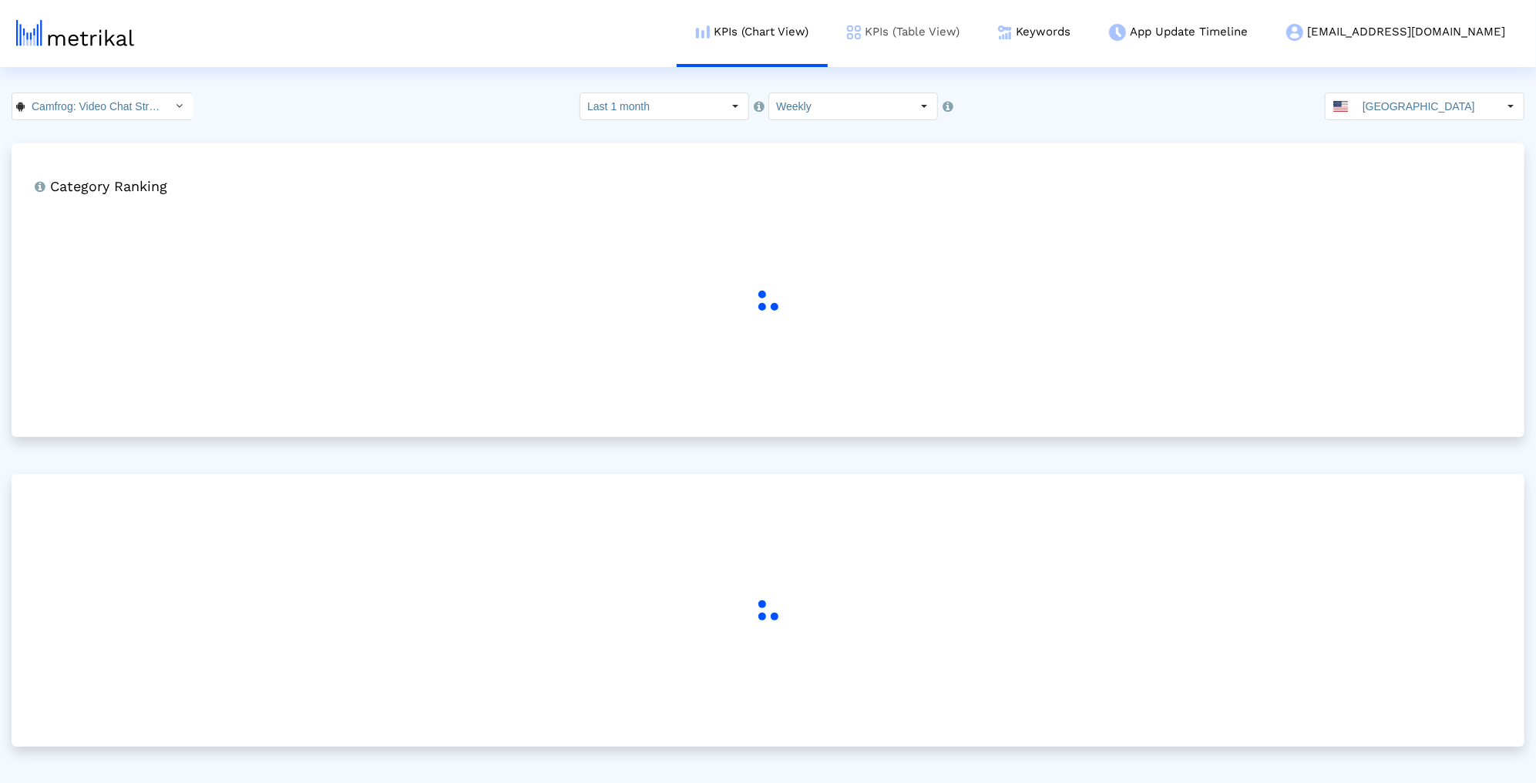
click at [979, 20] on link "KPIs (Table View)" at bounding box center [903, 32] width 151 height 64
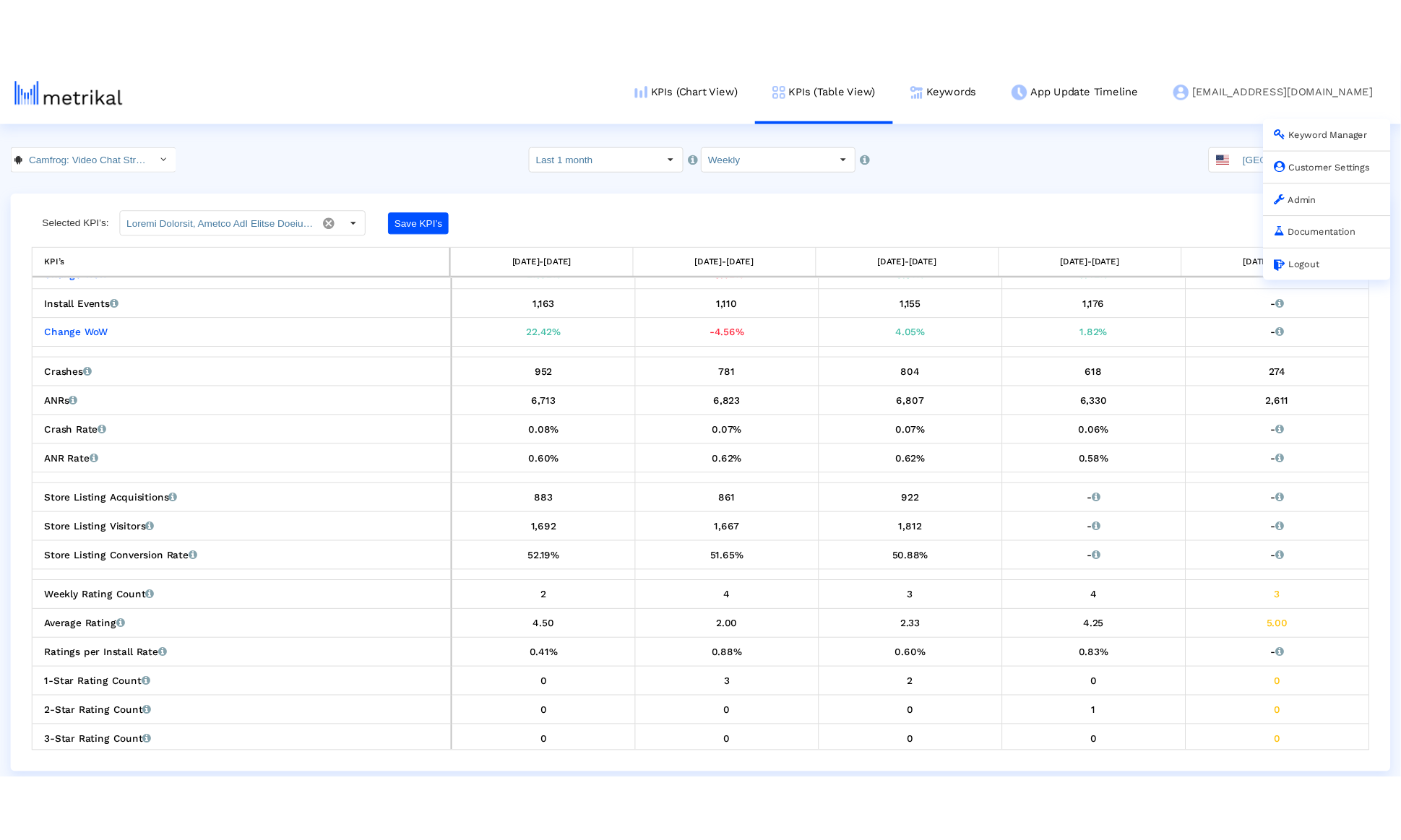
scroll to position [237, 0]
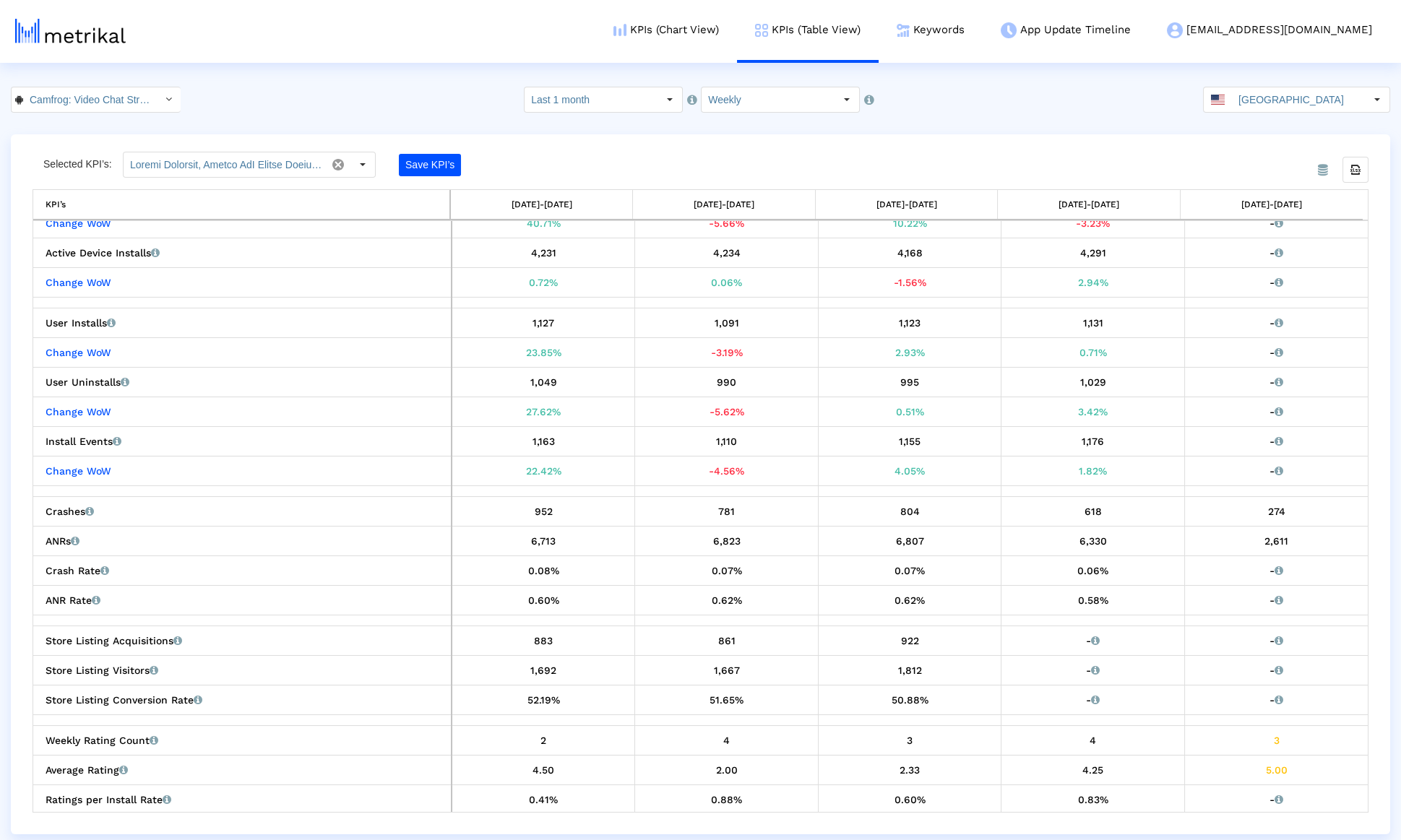
scroll to position [61, 0]
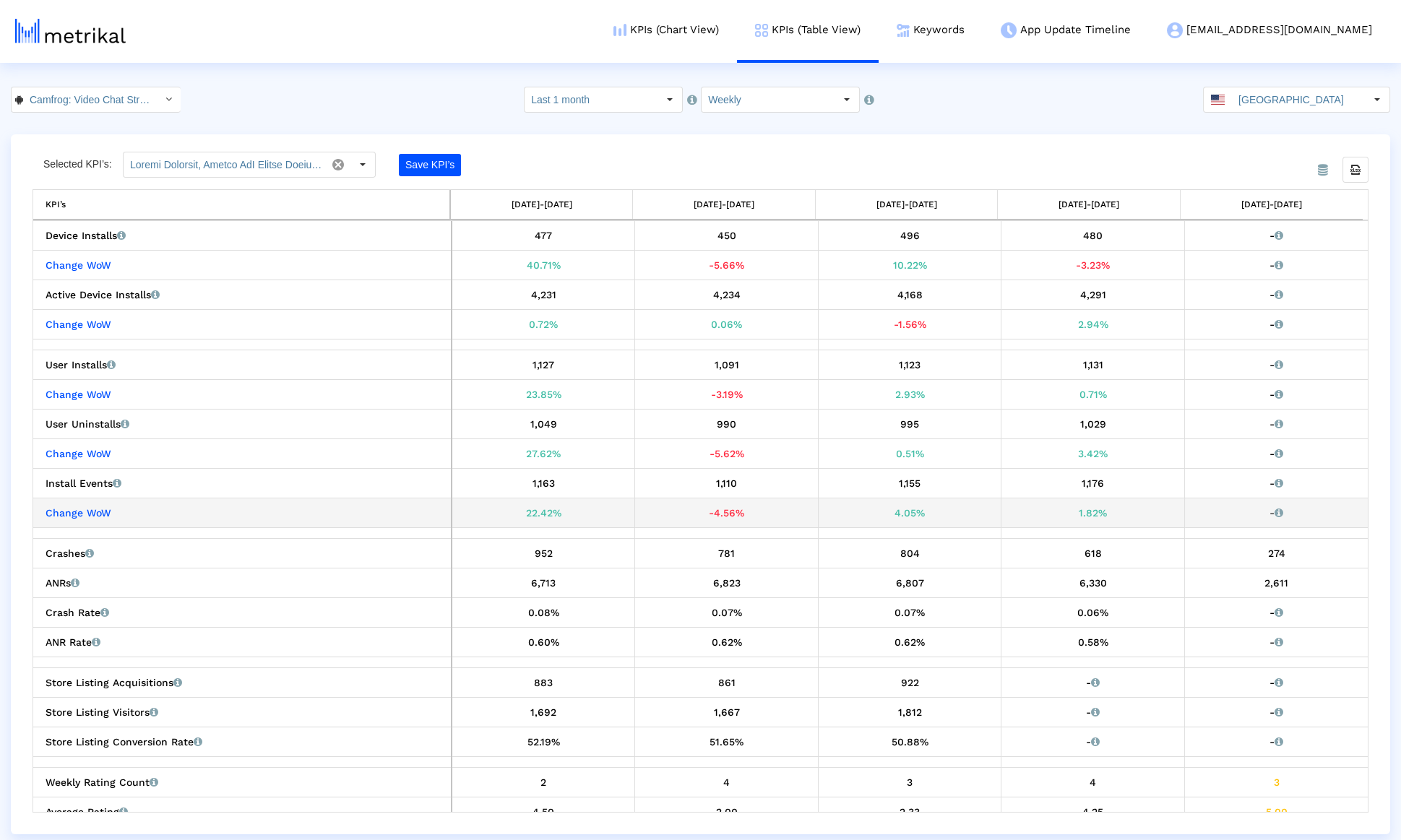
click at [704, 503] on div "-4.56%" at bounding box center [727, 513] width 173 height 19
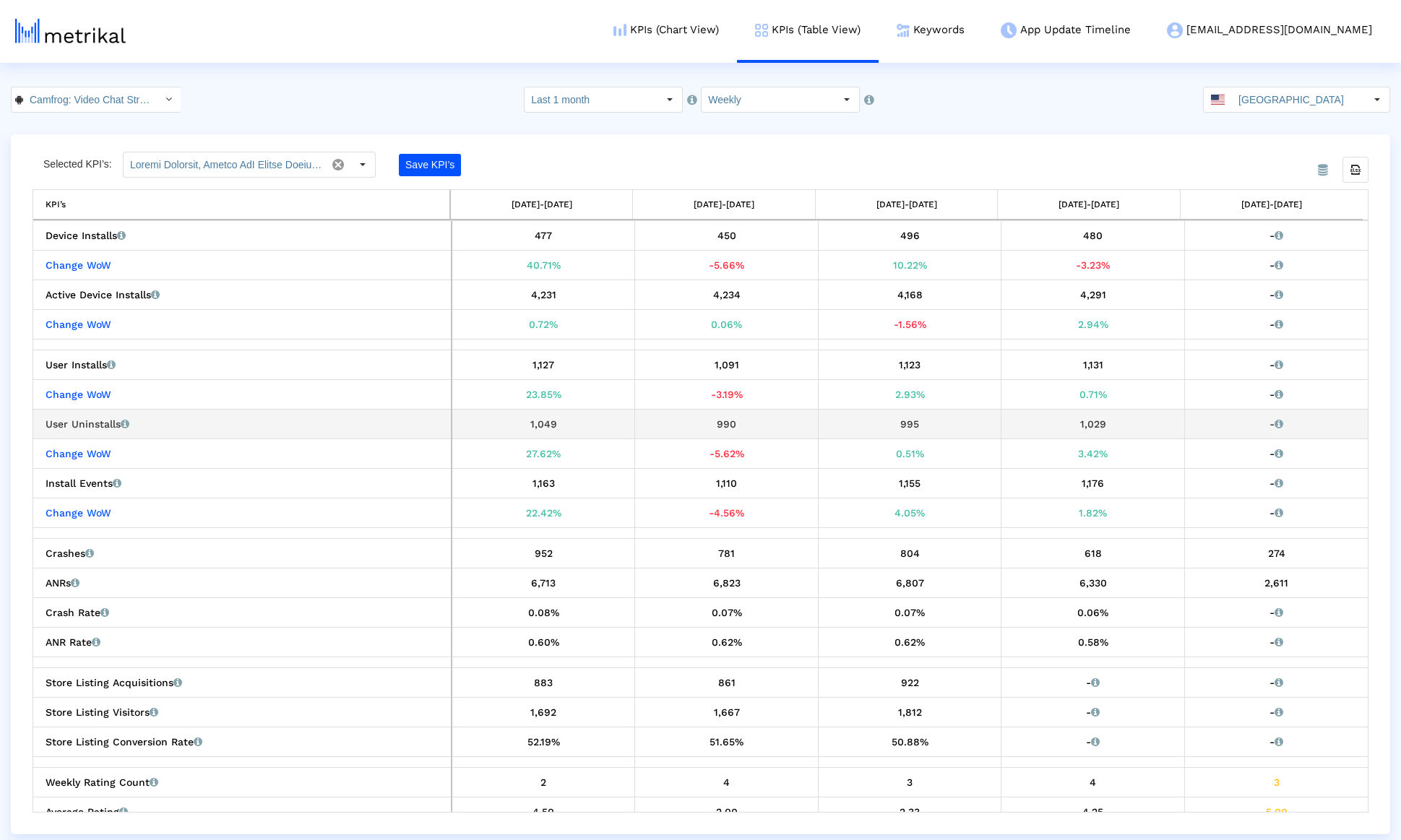
scroll to position [308, 0]
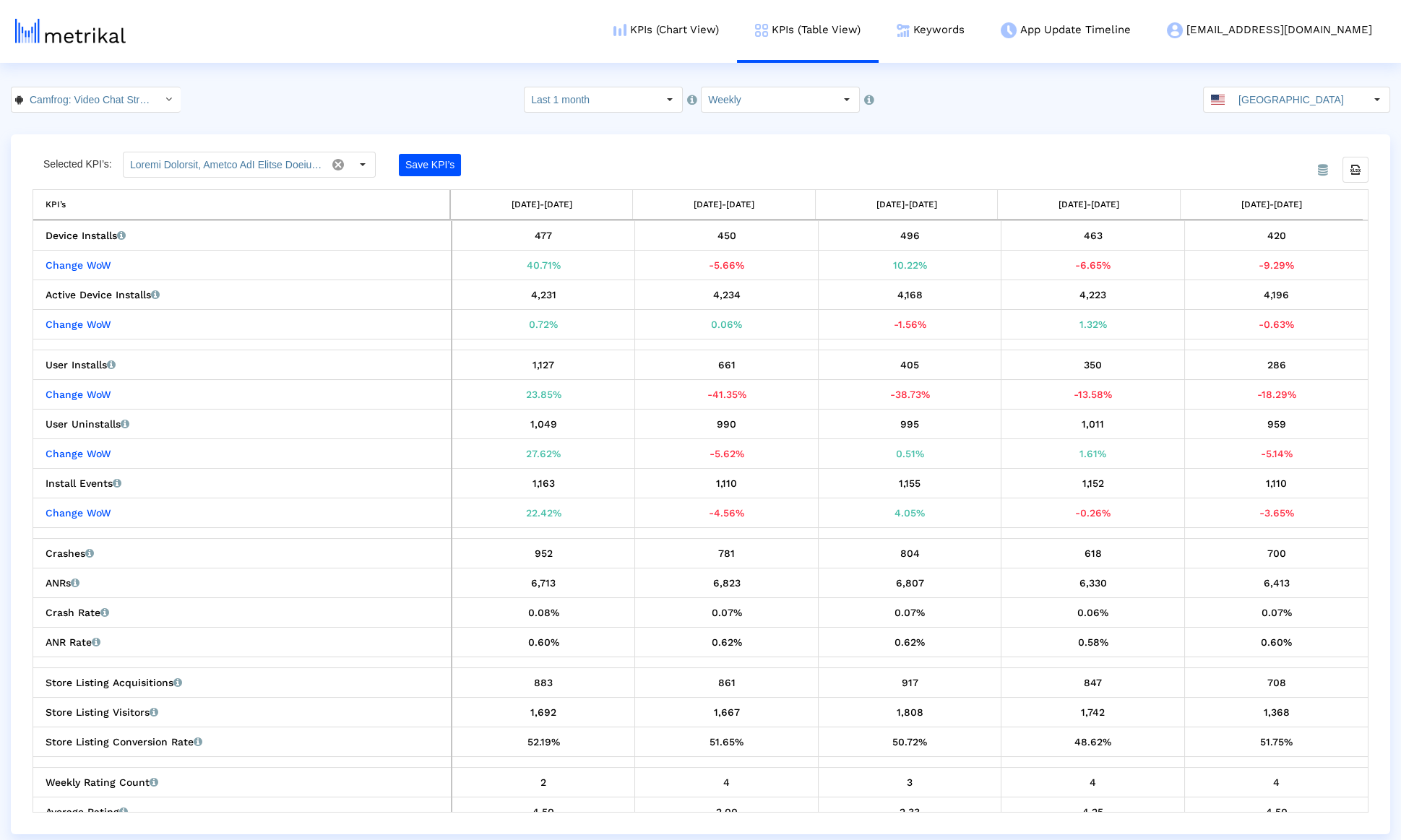
drag, startPoint x: 698, startPoint y: 564, endPoint x: 866, endPoint y: 558, distance: 168.1
